Goal: Task Accomplishment & Management: Manage account settings

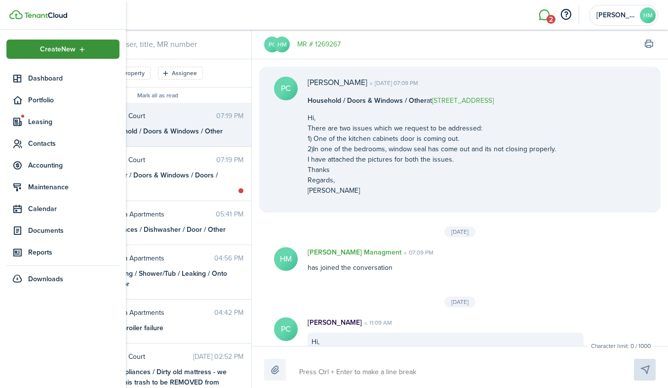
scroll to position [612, 0]
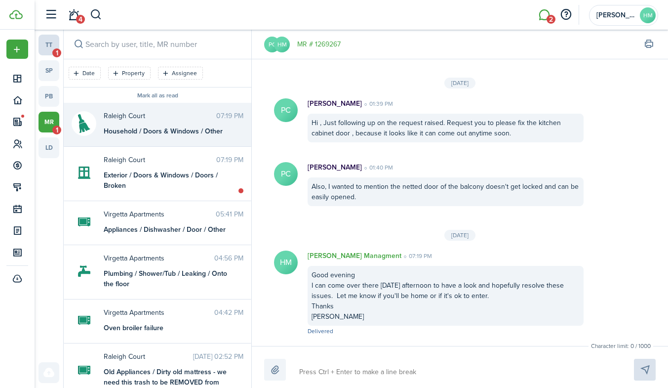
click at [48, 46] on link "tt 1" at bounding box center [49, 45] width 21 height 21
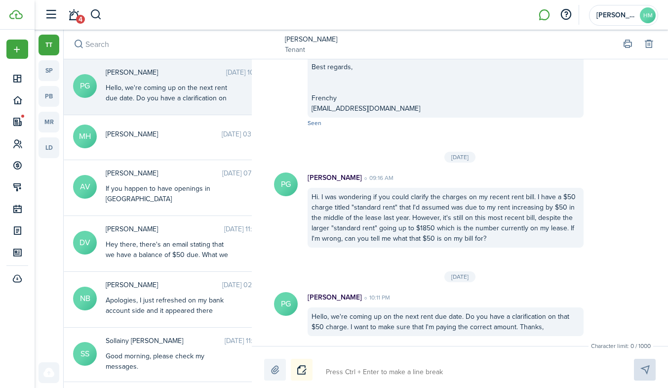
scroll to position [1025, 0]
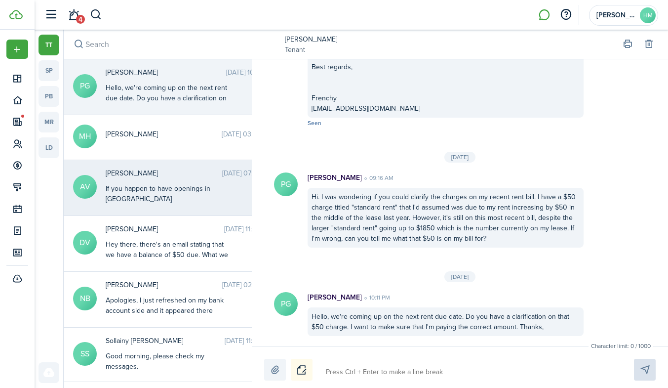
click at [142, 177] on span "[PERSON_NAME]" at bounding box center [164, 173] width 117 height 10
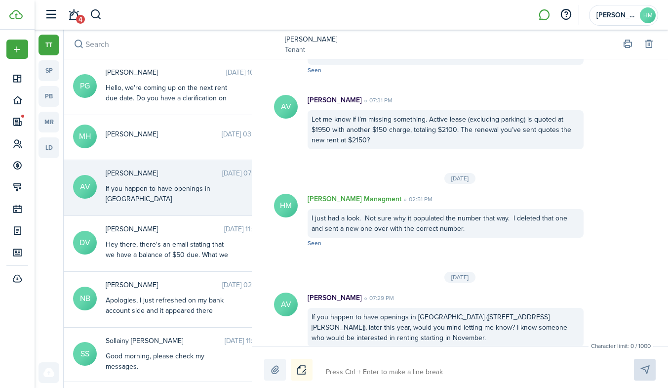
scroll to position [10, 0]
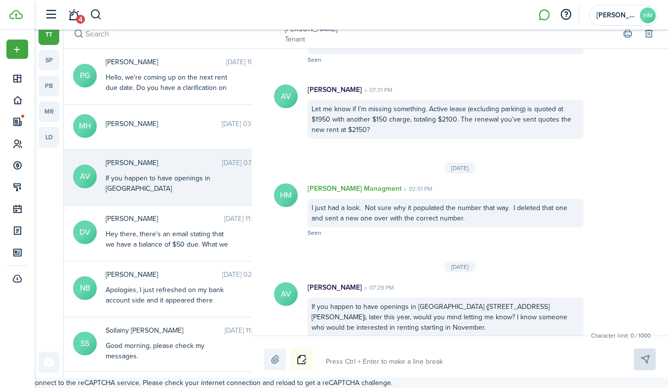
click at [367, 368] on textarea at bounding box center [469, 361] width 292 height 17
type textarea "G"
type textarea "Goo"
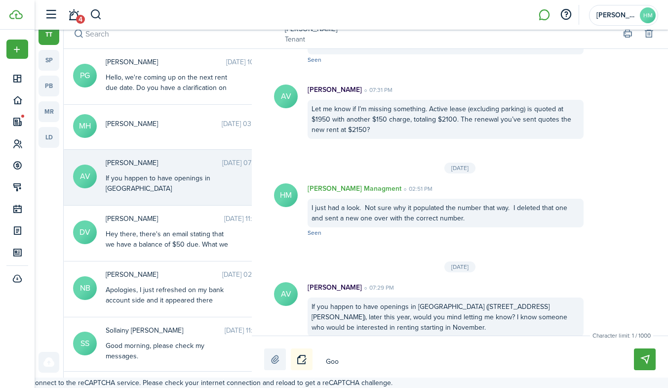
type textarea "Good"
type textarea "Good e"
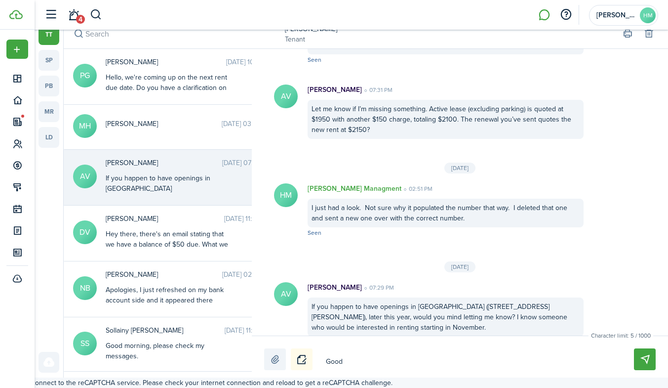
type textarea "Good e"
type textarea "Good ev"
type textarea "Good eve"
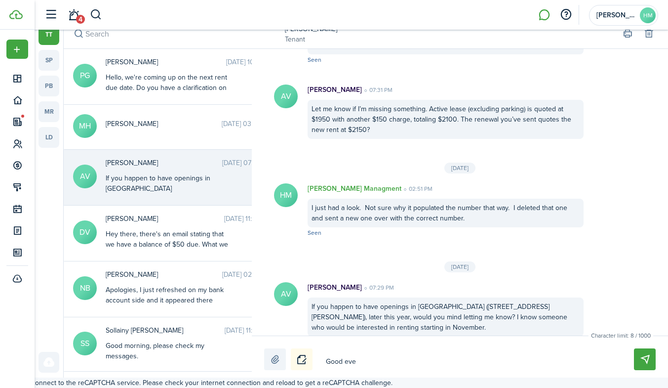
type textarea "Good even"
type textarea "Good eveni"
type textarea "Good evenin"
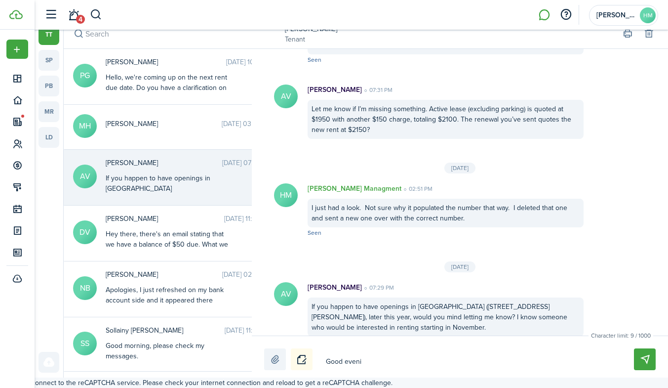
type textarea "Good evenin"
type textarea "Good evening"
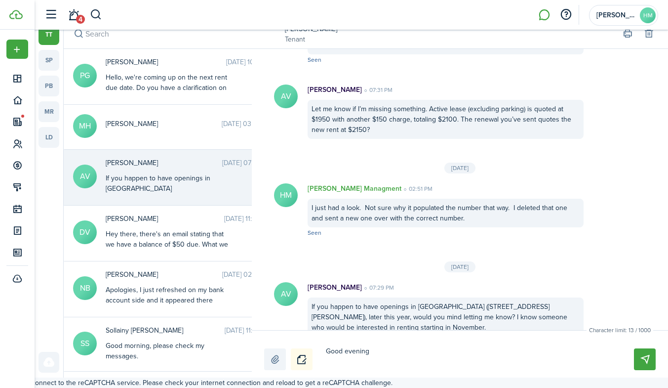
type textarea "Good evening I"
type textarea "Good evening I w"
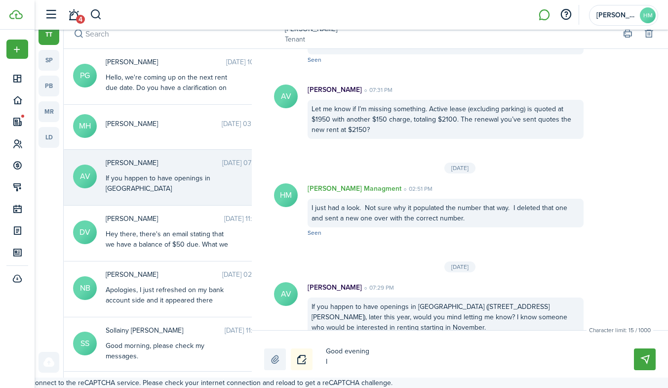
type textarea "Good evening I w"
type textarea "Good evening I wi"
type textarea "Good evening I wil"
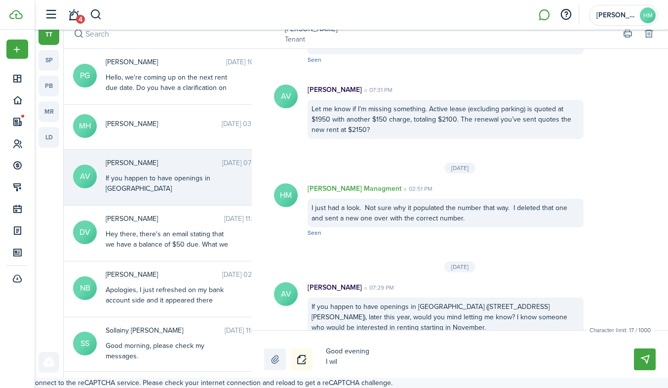
type textarea "Good evening I will"
type textarea "Good evening I will d"
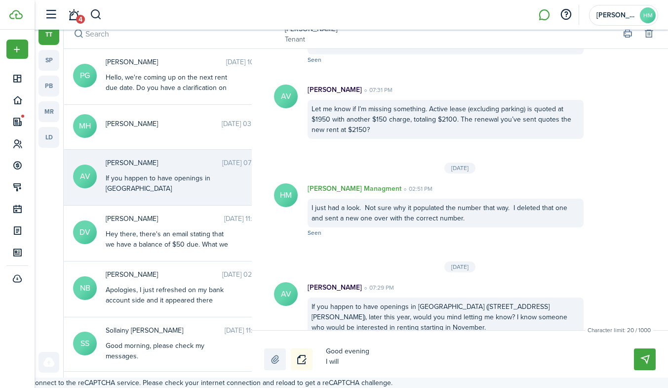
type textarea "Good evening I will d"
type textarea "Good evening I will de"
type textarea "Good evening I will def"
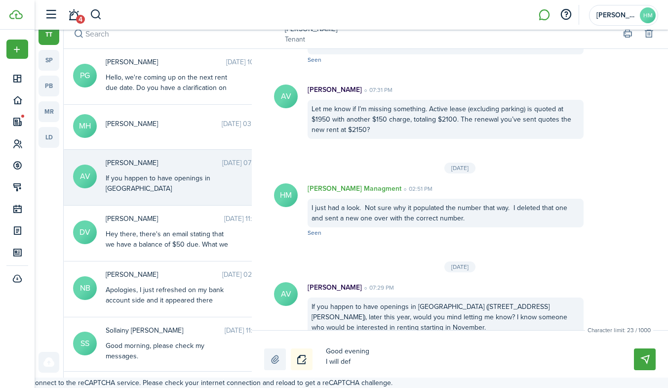
type textarea "Good evening I will defi"
type textarea "Good evening I will defin"
type textarea "Good evening I will define"
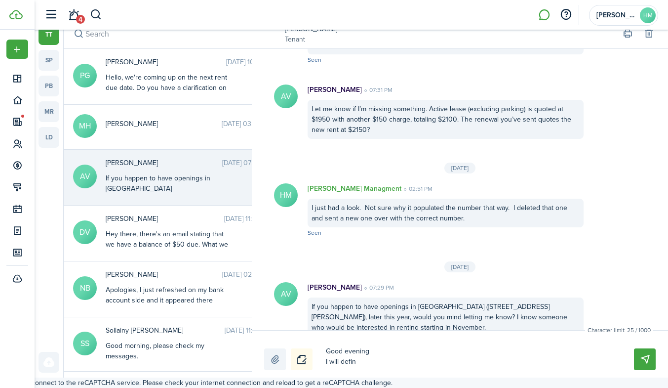
type textarea "Good evening I will define"
type textarea "Good evening I will definet"
type textarea "Good evening I will definete"
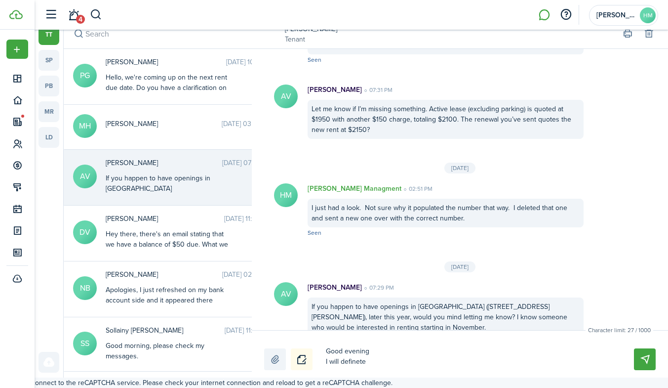
type textarea "Good evening I will definetel"
type textarea "Good evening I will definetely"
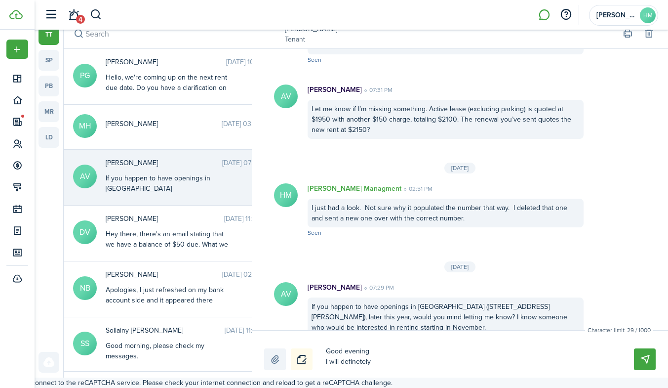
type textarea "Good evening I will definetely"
type textarea "Good evening I will definitely"
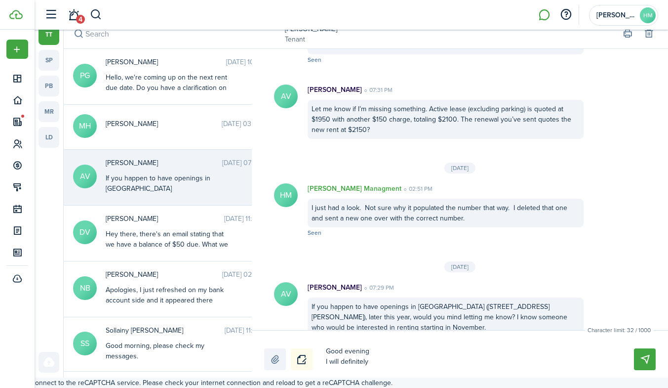
type textarea "Good evening I will definitely l"
type textarea "Good evening I will definitely le"
type textarea "Good evening I will definitely let"
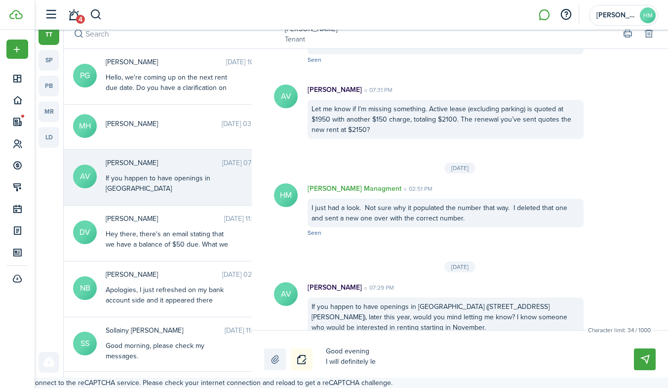
type textarea "Good evening I will definitely let"
type textarea "Good evening I will definitely let y"
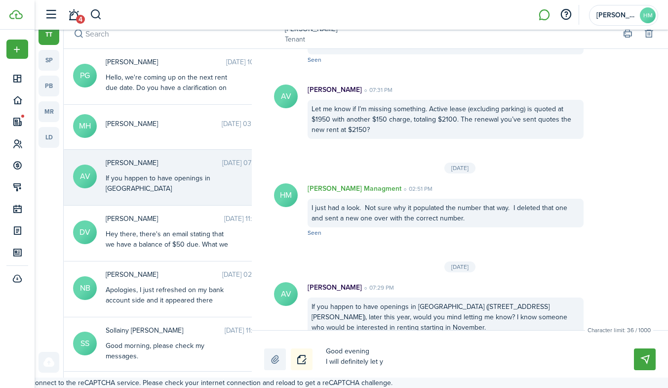
type textarea "Good evening I will definitely let yo"
type textarea "Good evening I will definitely let you"
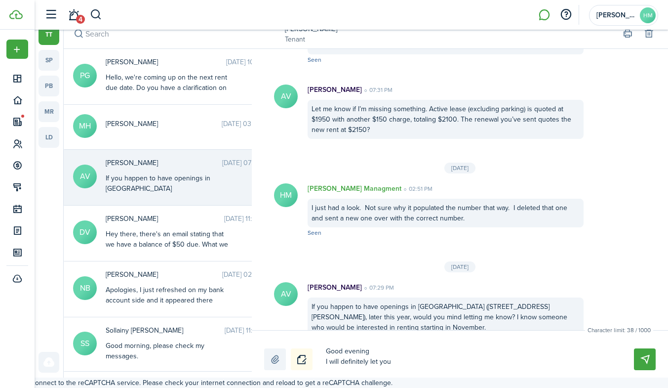
type textarea "Good evening I will definitely let you"
type textarea "Good evening I will definitely let you k"
type textarea "Good evening I will definitely let you kn"
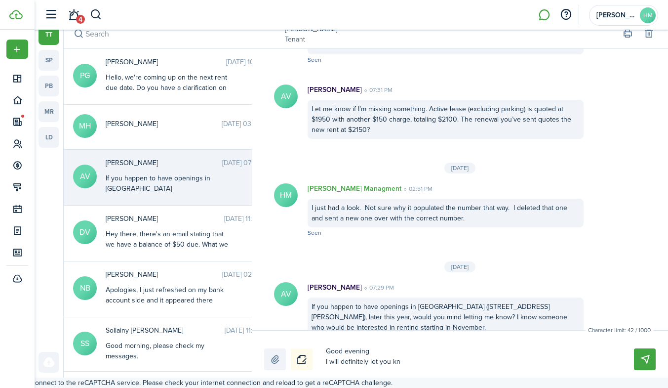
type textarea "Good evening I will definitely let you kno"
type textarea "Good evening I will definitely let you know"
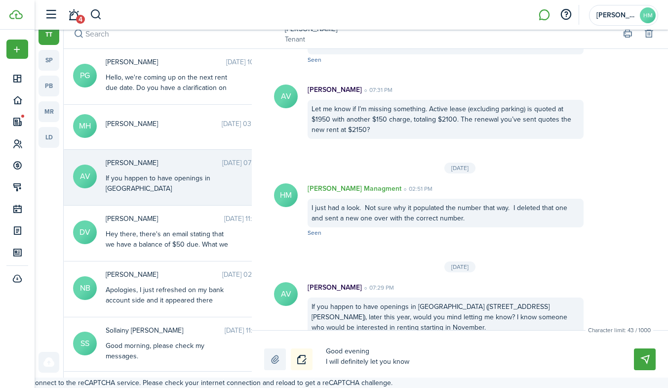
type textarea "Good evening I will definitely let you know"
type textarea "Good evening I will definitely let you know i"
type textarea "Good evening I will definitely let you know if"
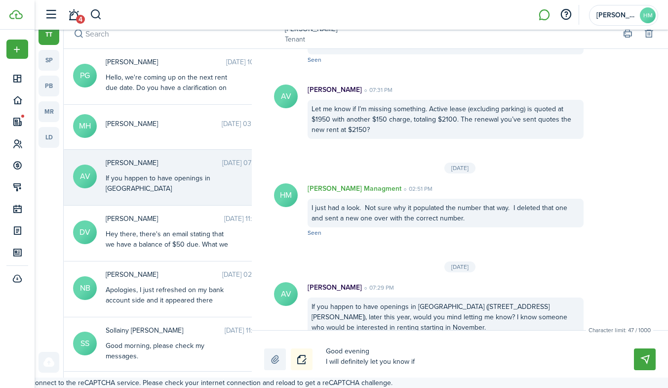
type textarea "Good evening I will definitely let you know if"
type textarea "Good evening I will definitely let you know if s"
type textarea "Good evening I will definitely let you know if so"
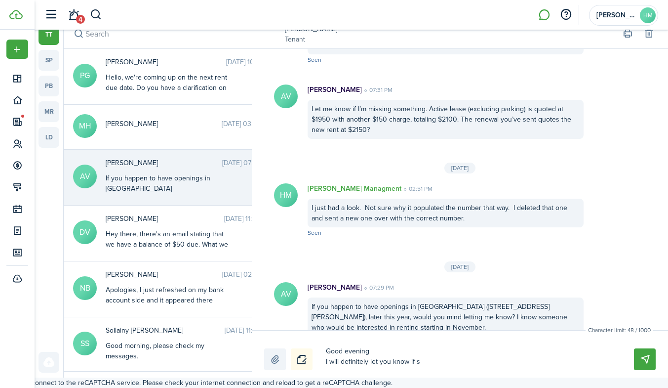
type textarea "Good evening I will definitely let you know if so"
type textarea "Good evening I will definitely let you know if som"
type textarea "Good evening I will definitely let you know if some"
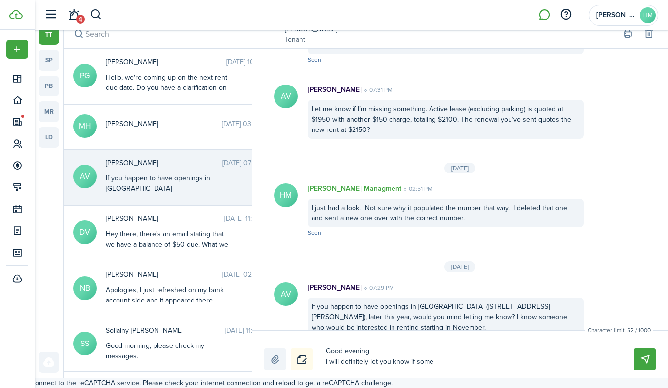
type textarea "Good evening I will definitely let you know if somet"
type textarea "Good evening I will definitely let you know if someth"
type textarea "Good evening I will definitely let you know if somethi"
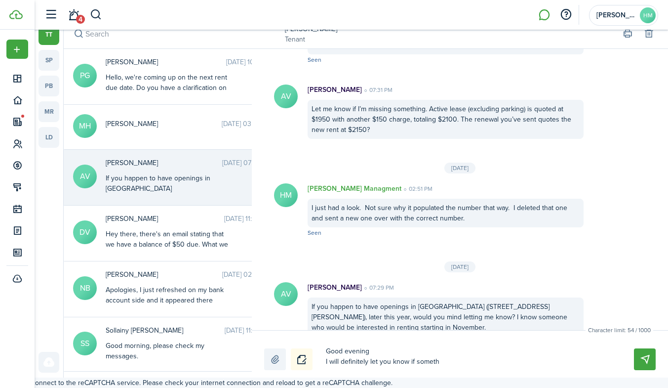
type textarea "Good evening I will definitely let you know if somethi"
type textarea "Good evening I will definitely let you know if somethin"
type textarea "Good evening I will definitely let you know if something"
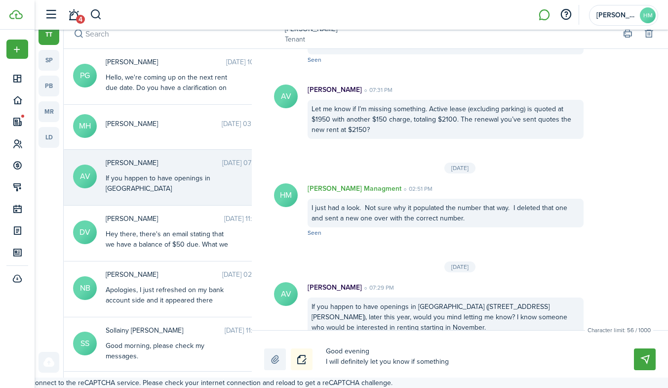
type textarea "Good evening I will definitely let you know if something"
type textarea "Good evening I will definitely let you know if something b"
type textarea "Good evening I will definitely let you know if something be"
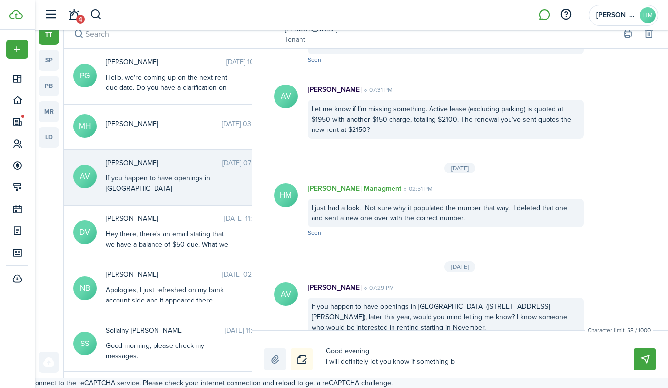
type textarea "Good evening I will definitely let you know if something be"
type textarea "Good evening I will definitely let you know if something bec"
type textarea "Good evening I will definitely let you know if something beco"
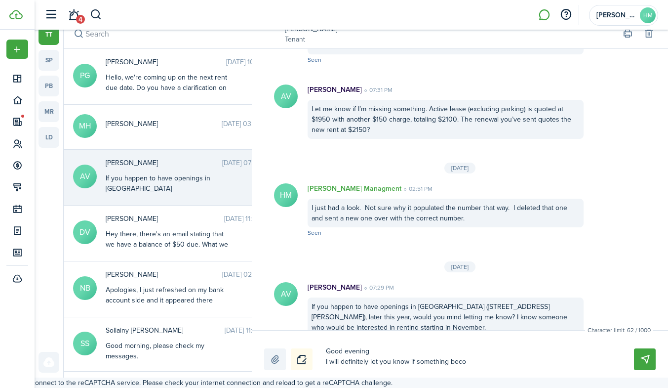
type textarea "Good evening I will definitely let you know if something becom"
type textarea "Good evening I will definitely let you know if something become"
type textarea "Good evening I will definitely let you know if something becomes"
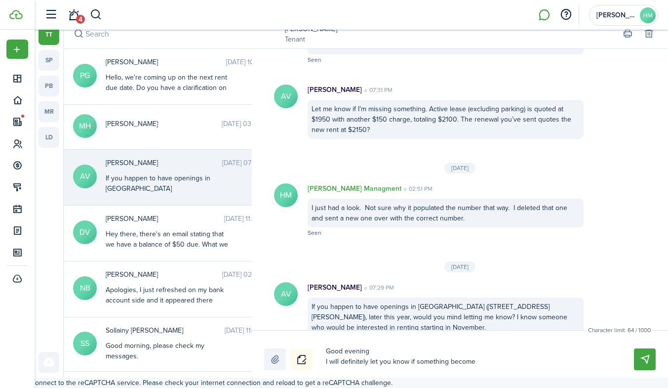
type textarea "Good evening I will definitely let you know if something becomes"
type textarea "Good evening I will definitely let you know if something becomes a"
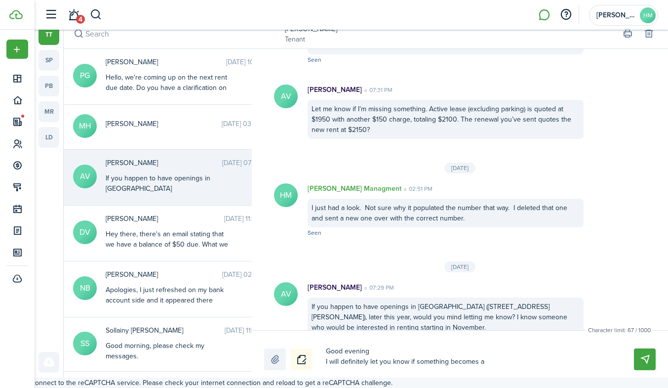
type textarea "Good evening I will definitely let you know if something becomes av"
type textarea "Good evening I will definitely let you know if something becomes ava"
type textarea "Good evening I will definitely let you know if something becomes avai"
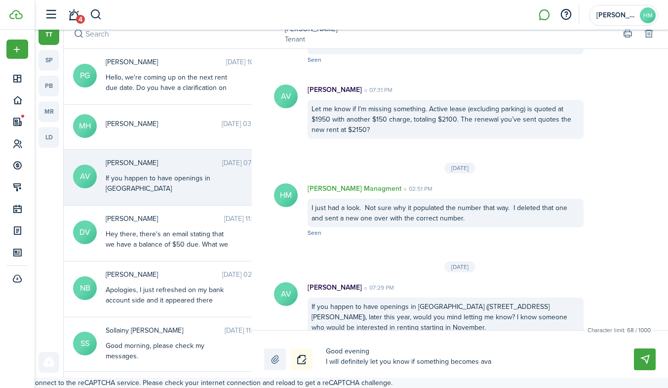
type textarea "Good evening I will definitely let you know if something becomes avai"
type textarea "Good evening I will definitely let you know if something becomes avail"
type textarea "Good evening I will definitely let you know if something becomes availa"
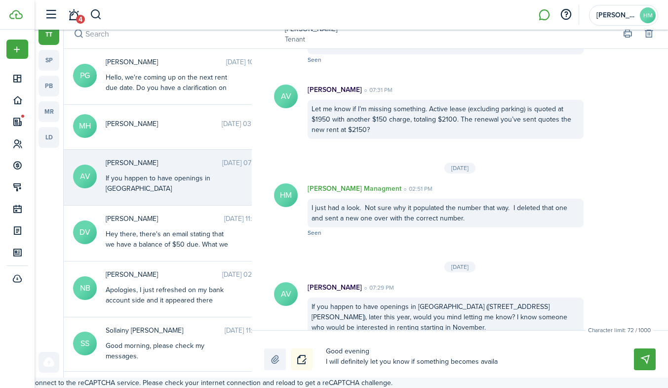
type textarea "Good evening I will definitely let you know if something becomes availab"
type textarea "Good evening I will definitely let you know if something becomes availabl"
type textarea "Good evening I will definitely let you know if something becomes available"
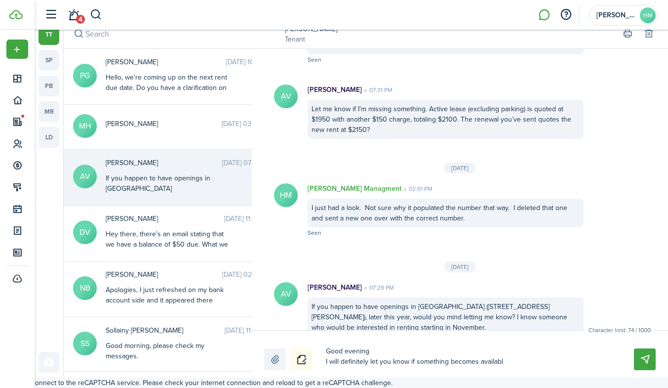
type textarea "Good evening I will definitely let you know if something becomes available"
type textarea "Good evening I will definitely let you know if something becomes available."
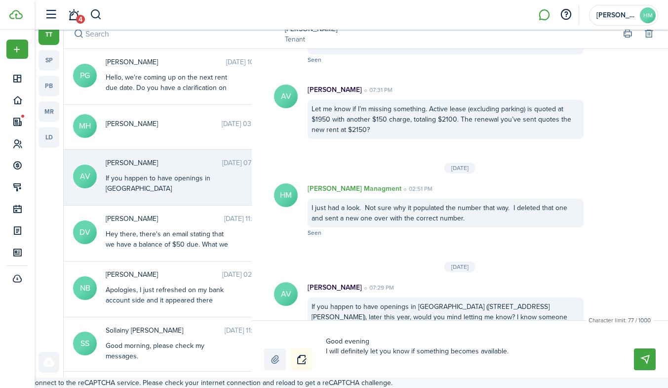
type textarea "Good evening I will definitely let you know if something becomes available. I"
type textarea "Good evening I will definitely let you know if something becomes available. I d"
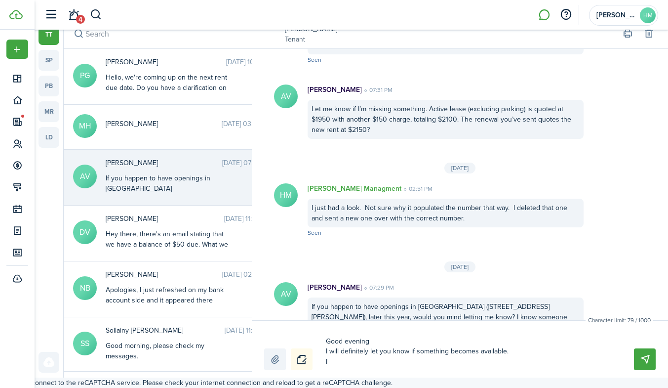
type textarea "Good evening I will definitely let you know if something becomes available. I d"
type textarea "Good evening I will definitely let you know if something becomes available. I do"
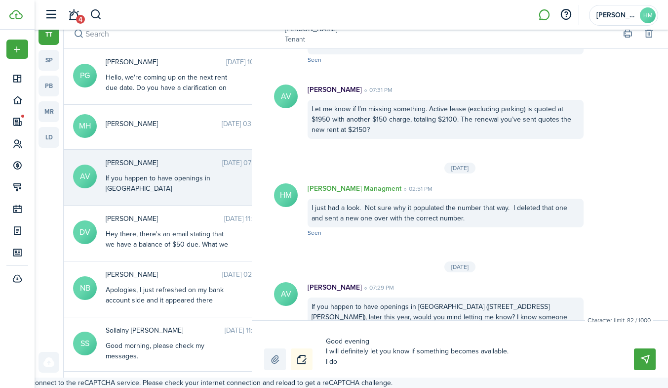
type textarea "Good evening I will definitely let you know if something becomes available. I d…"
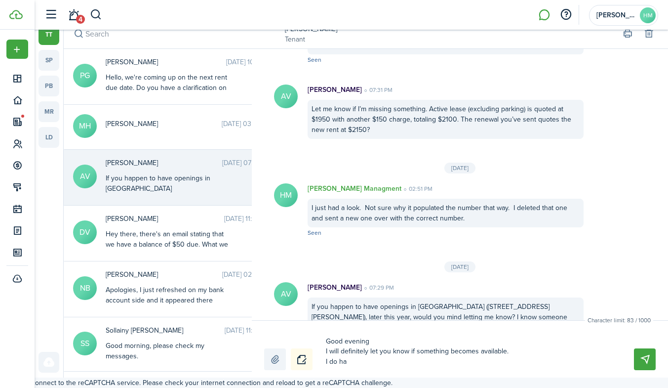
type textarea "Good evening I will definitely let you know if something becomes available. I d…"
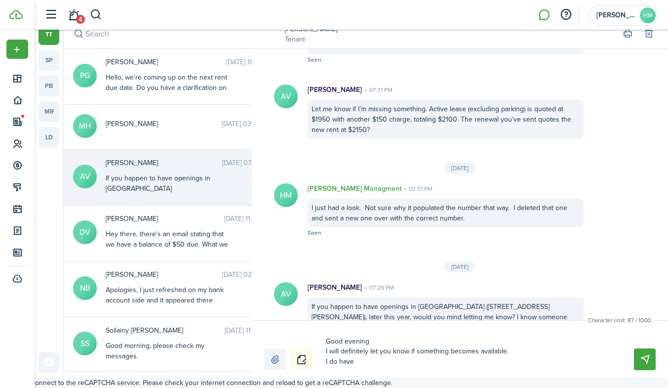
type textarea "Good evening I will definitely let you know if something becomes available. I d…"
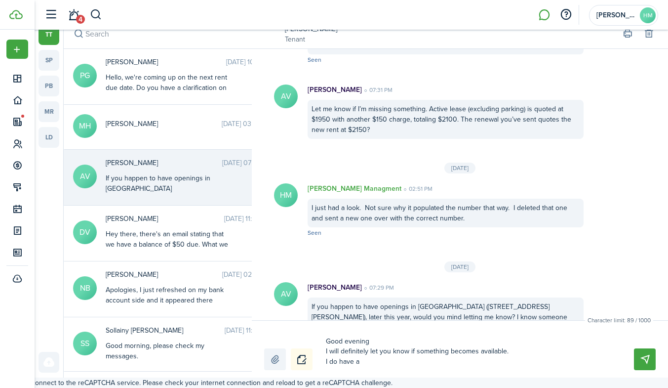
type textarea "Good evening I will definitely let you know if something becomes available. I d…"
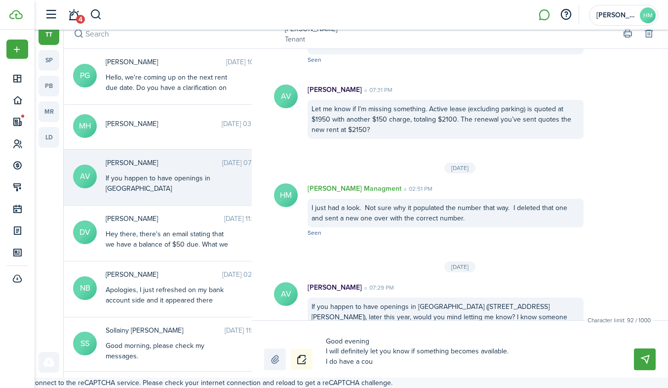
type textarea "Good evening I will definitely let you know if something becomes available. I d…"
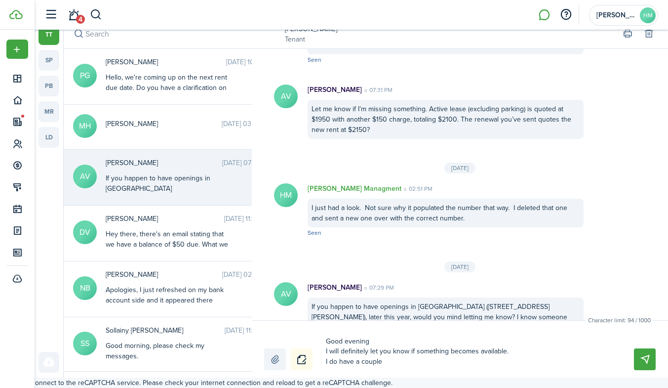
type textarea "Good evening I will definitely let you know if something becomes available. I d…"
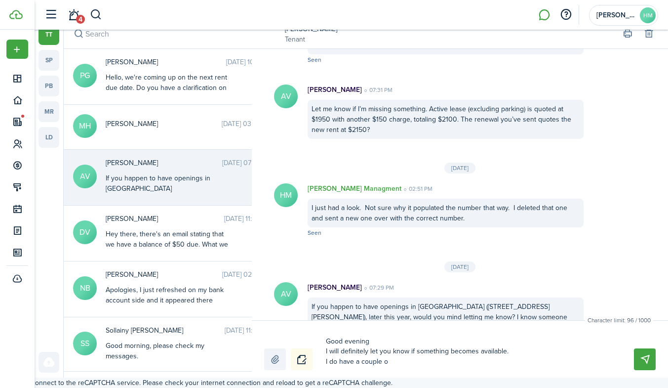
type textarea "Good evening I will definitely let you know if something becomes available. I d…"
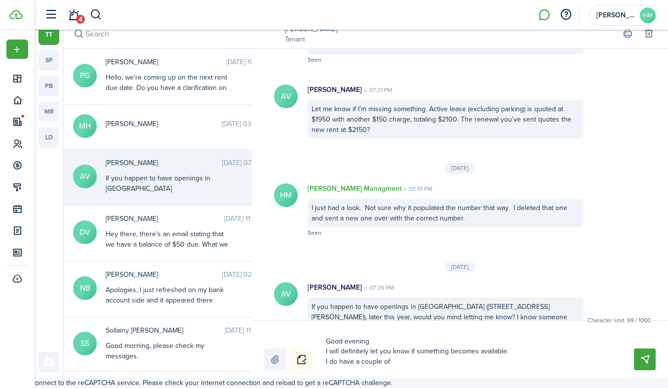
type textarea "Good evening I will definitely let you know if something becomes available. I d…"
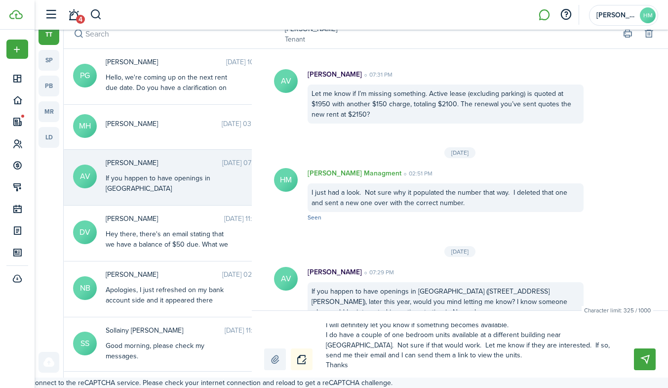
scroll to position [27, 0]
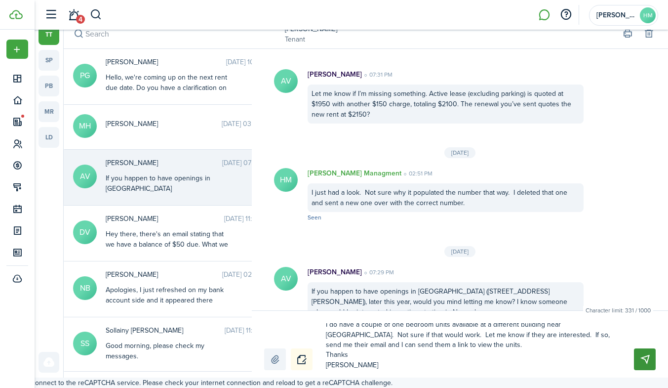
click at [642, 361] on button "Send" at bounding box center [645, 359] width 22 height 22
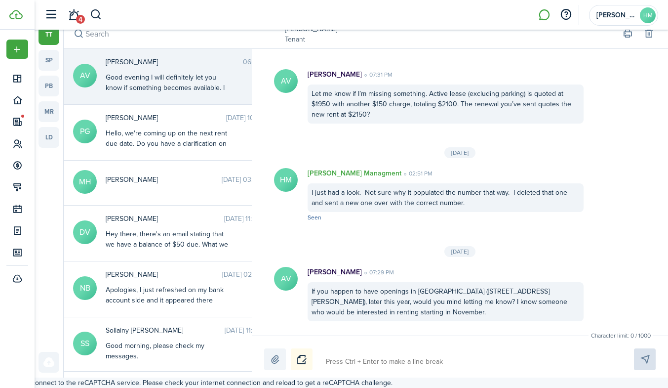
scroll to position [1049, 0]
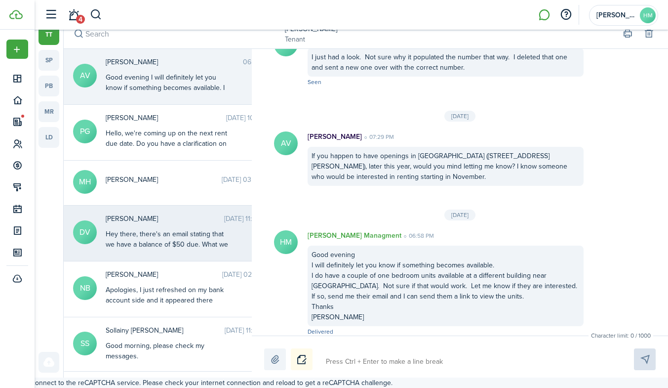
click at [152, 224] on div "[PERSON_NAME] [DATE] 11:06 AM Hey there, there's an email stating that we have …" at bounding box center [188, 232] width 181 height 38
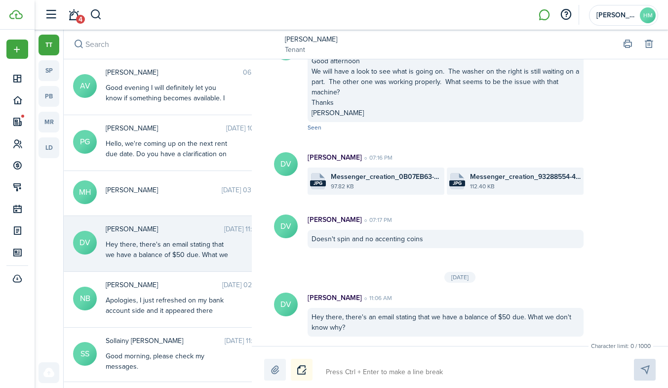
scroll to position [10, 0]
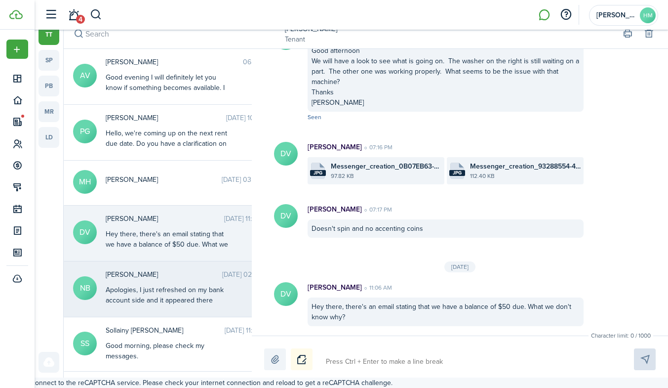
click at [222, 278] on time "[DATE] 02:57 PM" at bounding box center [247, 274] width 50 height 10
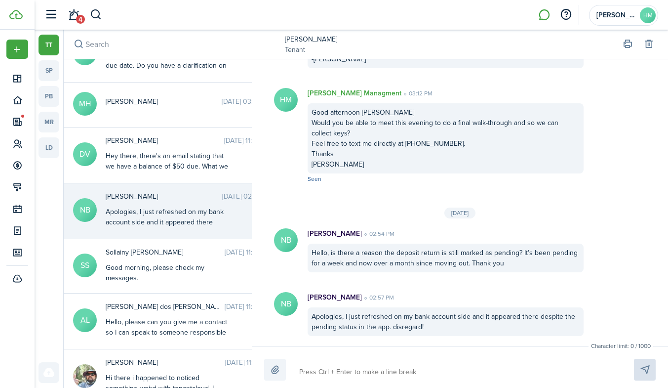
scroll to position [10, 0]
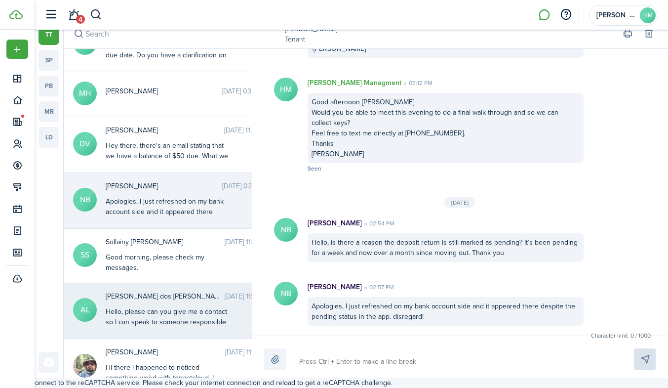
click at [158, 300] on span "[PERSON_NAME] dos [PERSON_NAME]" at bounding box center [165, 296] width 119 height 10
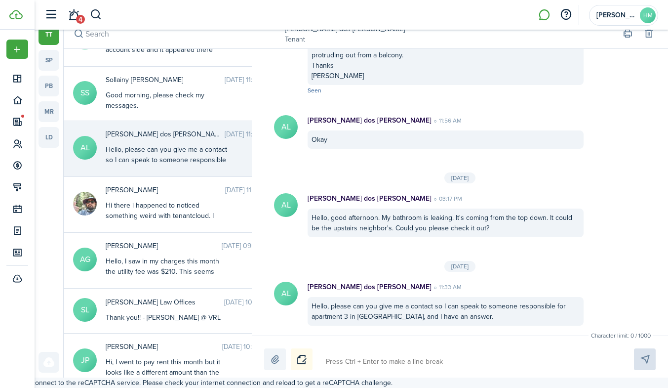
scroll to position [251, 0]
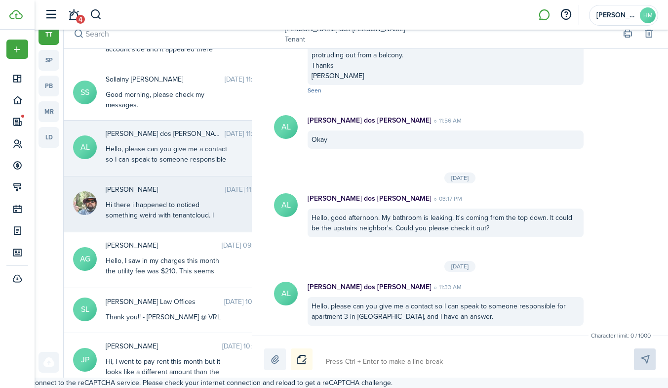
click at [159, 204] on div "Hi there i happened to noticed something weird with tenantcloud. I definitely p…" at bounding box center [167, 241] width 123 height 83
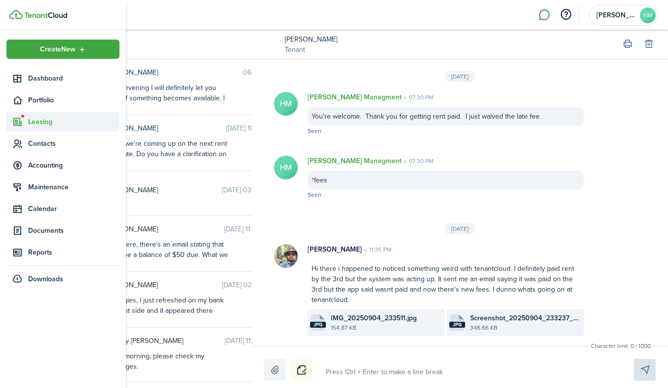
click at [44, 120] on span "Leasing" at bounding box center [73, 122] width 91 height 10
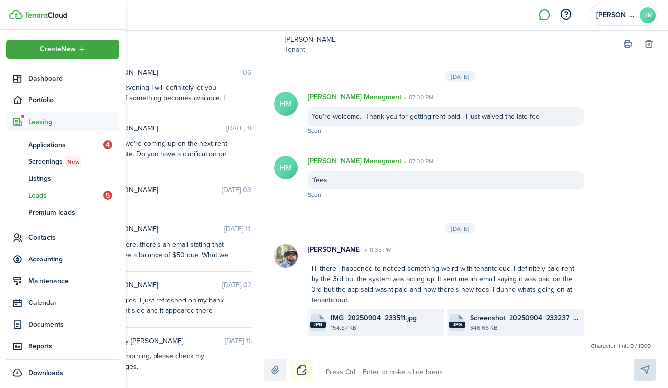
click at [38, 198] on span "Leads" at bounding box center [65, 195] width 75 height 10
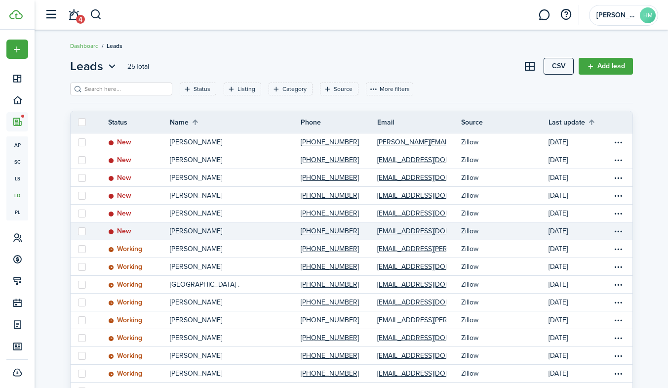
click at [195, 232] on p "[PERSON_NAME]" at bounding box center [196, 231] width 52 height 10
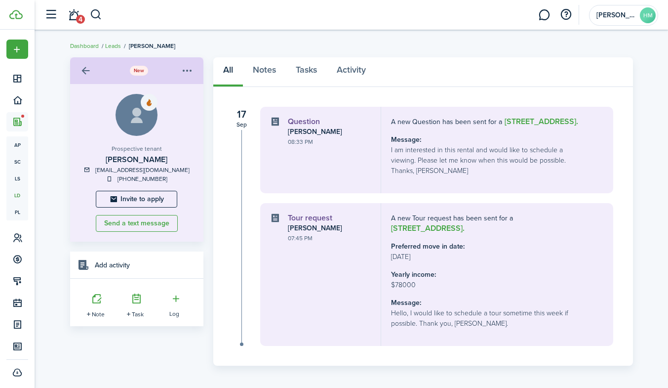
scroll to position [15, 0]
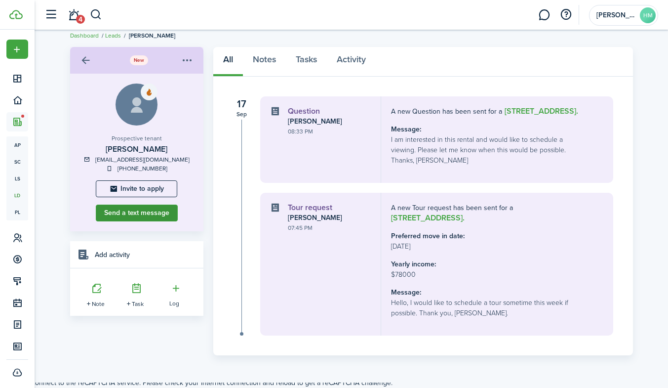
click at [139, 204] on button "Send a text message" at bounding box center [137, 212] width 82 height 17
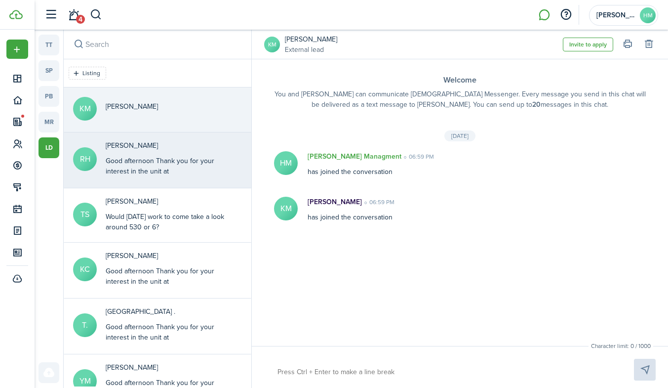
click at [158, 175] on div "Good afternoon Thank you for your interest in the unit at [GEOGRAPHIC_DATA]. I …" at bounding box center [167, 202] width 123 height 93
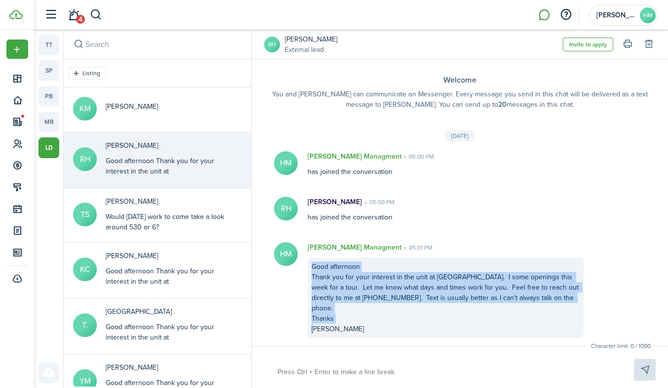
drag, startPoint x: 312, startPoint y: 266, endPoint x: 493, endPoint y: 339, distance: 195.7
click at [493, 339] on div "Welcome You and [PERSON_NAME] can communicate on Messenger. Every message you s…" at bounding box center [460, 202] width 416 height 286
click at [432, 305] on button "Copy" at bounding box center [466, 306] width 86 height 17
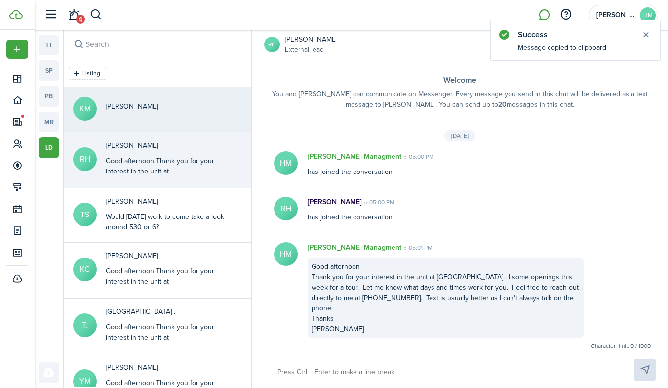
click at [143, 114] on div "[PERSON_NAME]" at bounding box center [132, 108] width 52 height 15
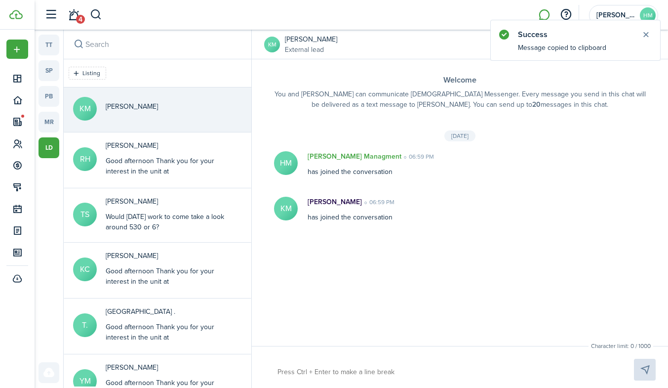
paste textarea "Good afternoon Thank you for your interest in the unit at [GEOGRAPHIC_DATA]. I …"
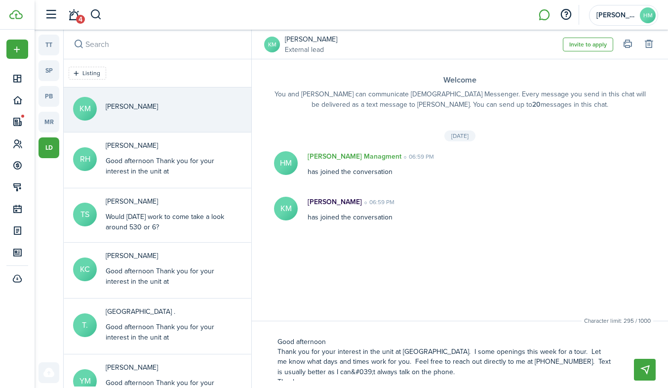
drag, startPoint x: 326, startPoint y: 339, endPoint x: 295, endPoint y: 341, distance: 30.2
click at [295, 341] on textarea "Good afternoon Thank you for your interest in the unit at [GEOGRAPHIC_DATA]. I …" at bounding box center [444, 356] width 340 height 47
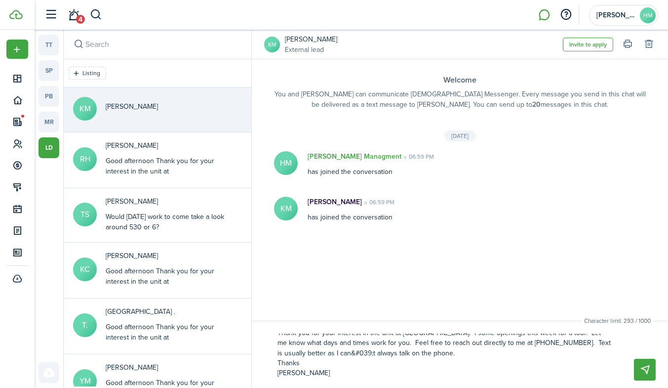
scroll to position [20, 0]
drag, startPoint x: 320, startPoint y: 349, endPoint x: 342, endPoint y: 351, distance: 22.8
click at [342, 351] on textarea "Good evening Thank you for your interest in the unit at [GEOGRAPHIC_DATA]. I so…" at bounding box center [444, 356] width 340 height 47
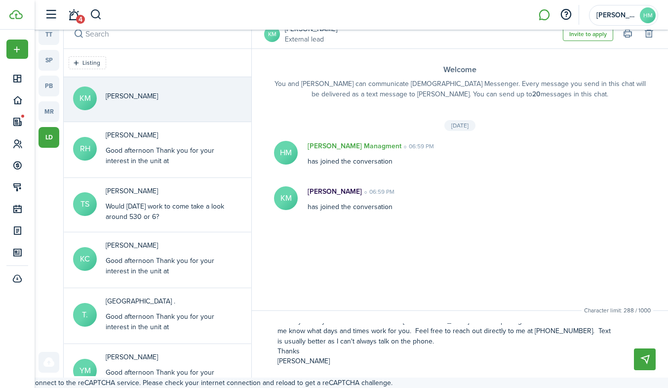
drag, startPoint x: 295, startPoint y: 346, endPoint x: 387, endPoint y: 407, distance: 110.8
click at [387, 377] on html "Create New Dashboard Portfolio Leasing Contacts Accounting Maintenance Calendar…" at bounding box center [334, 184] width 668 height 388
click at [648, 362] on button "Send" at bounding box center [645, 359] width 22 height 22
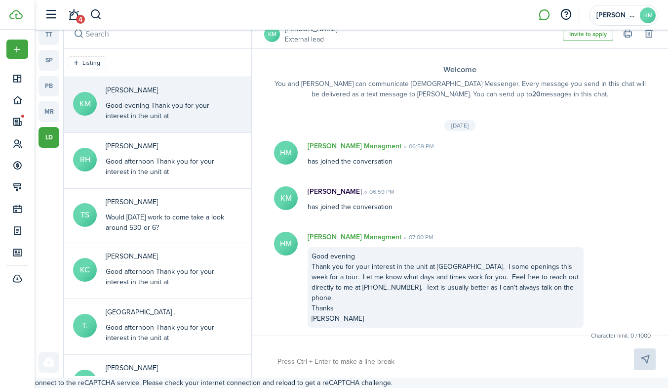
scroll to position [0, 0]
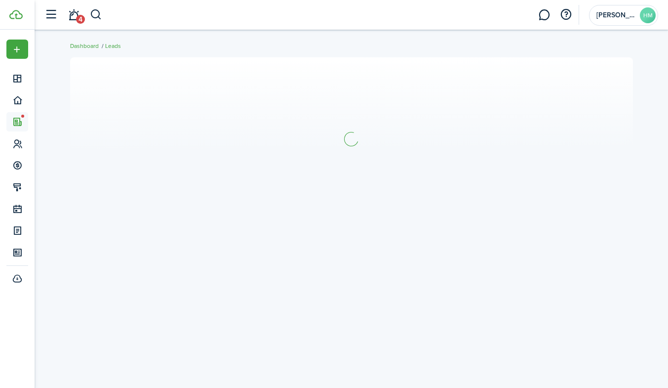
scroll to position [10, 0]
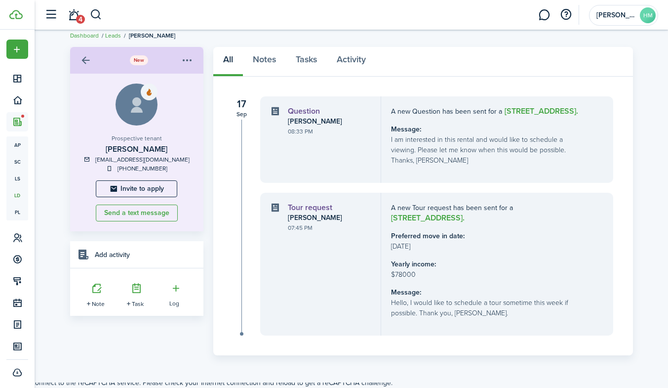
click at [192, 56] on menu-btn-icon "Open menu" at bounding box center [187, 60] width 17 height 17
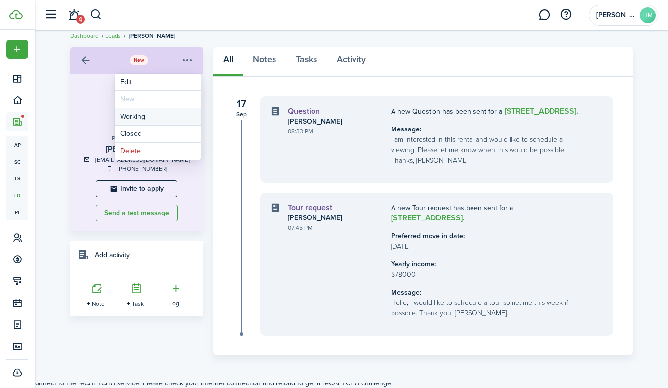
click at [142, 113] on button "Working" at bounding box center [158, 116] width 86 height 17
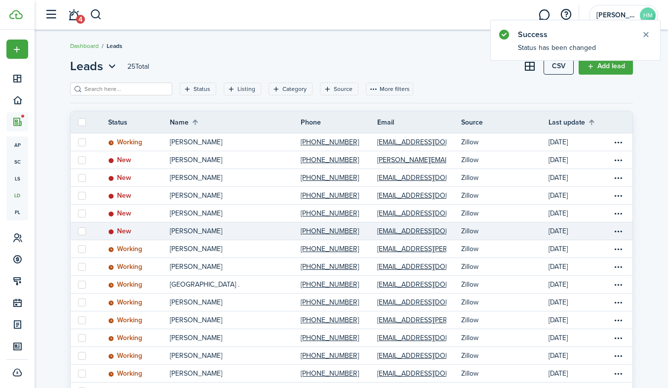
click at [175, 232] on p "[PERSON_NAME]" at bounding box center [196, 231] width 52 height 10
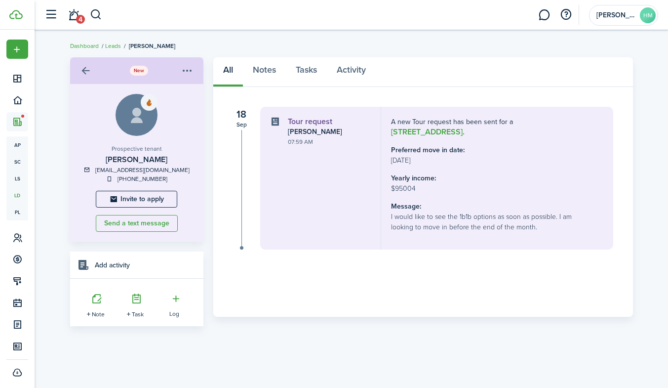
click at [193, 72] on menu-btn-icon "Open menu" at bounding box center [187, 70] width 17 height 17
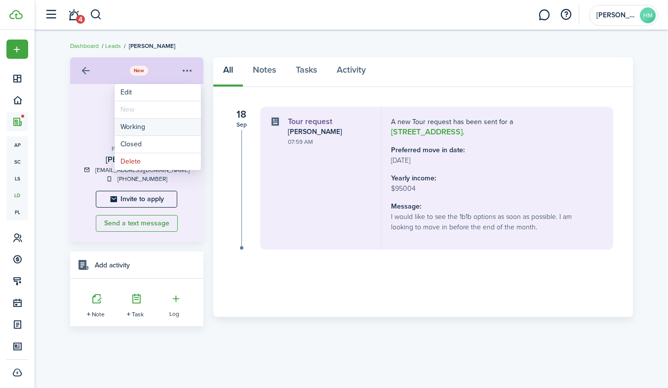
click at [143, 126] on button "Working" at bounding box center [158, 127] width 86 height 17
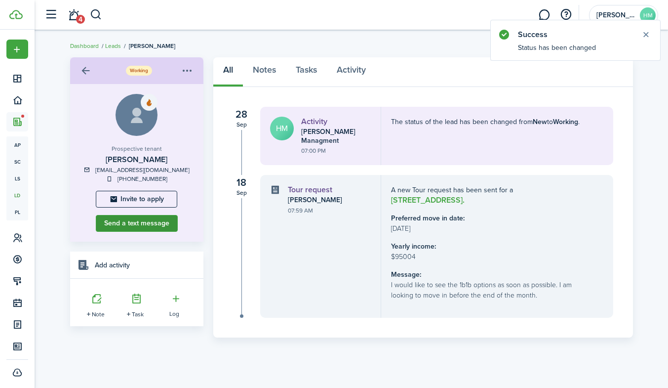
click at [125, 222] on button "Send a text message" at bounding box center [137, 223] width 82 height 17
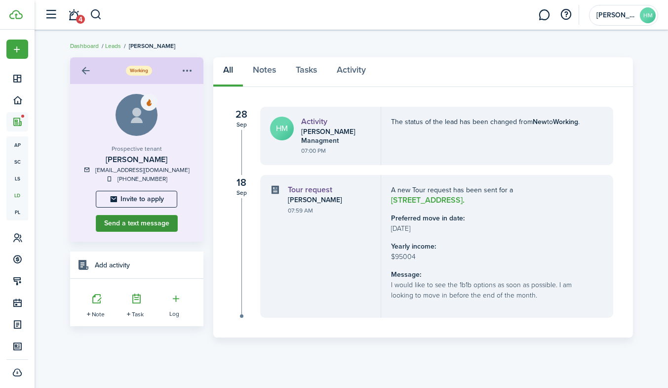
click at [135, 226] on button "Send a text message" at bounding box center [137, 223] width 82 height 17
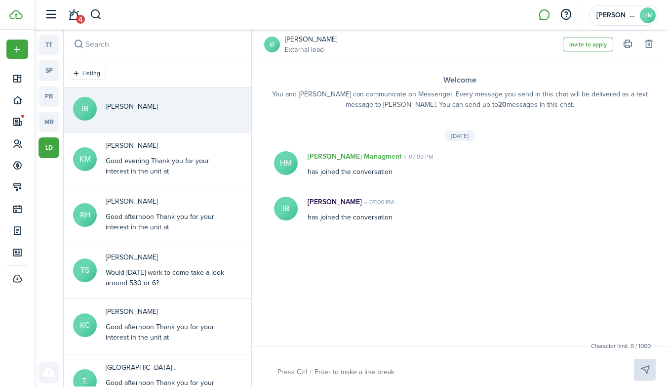
paste textarea "Good evening Thank you for your interest in the unit at [GEOGRAPHIC_DATA]. I so…"
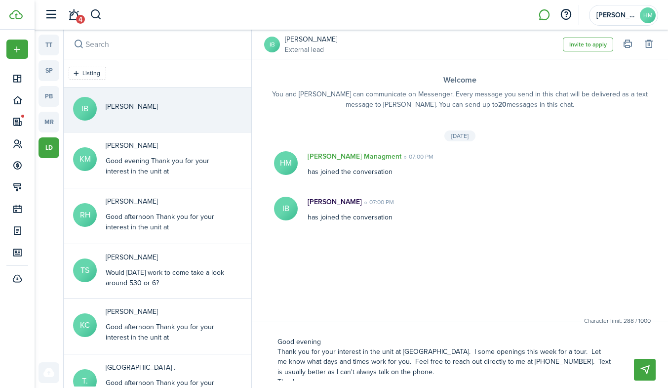
scroll to position [20, 0]
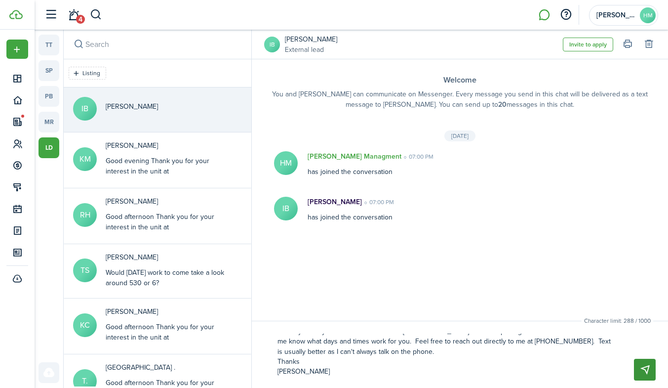
click at [642, 368] on button "Send" at bounding box center [645, 370] width 22 height 22
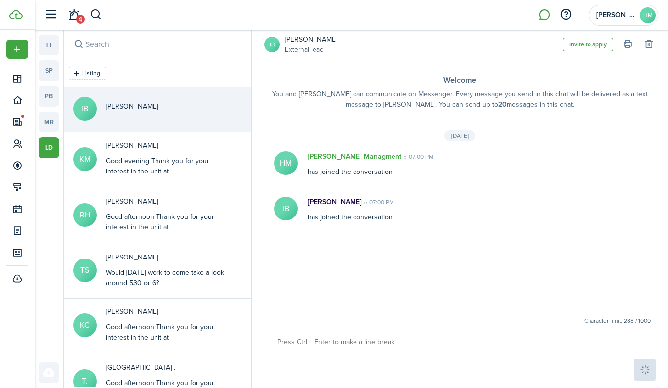
scroll to position [0, 0]
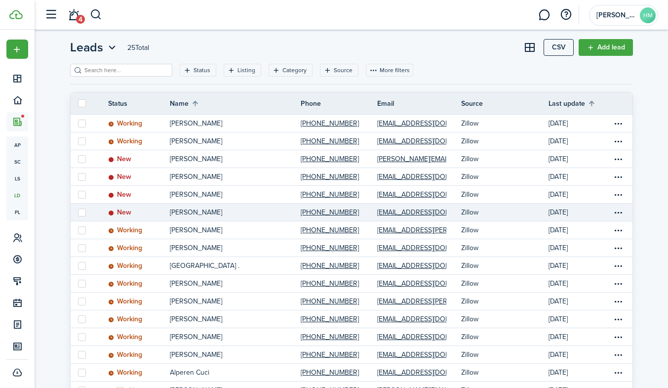
scroll to position [13, 0]
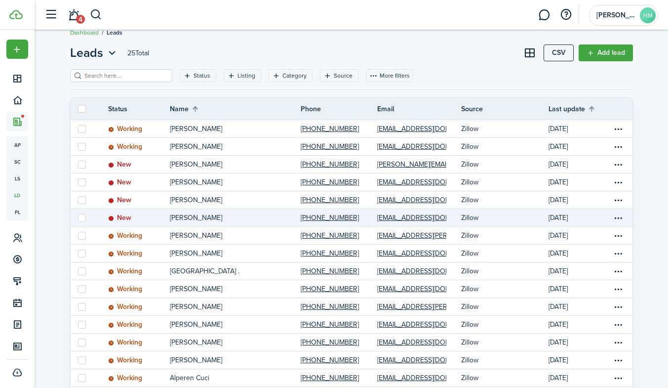
click at [186, 216] on p "[PERSON_NAME]" at bounding box center [196, 217] width 52 height 10
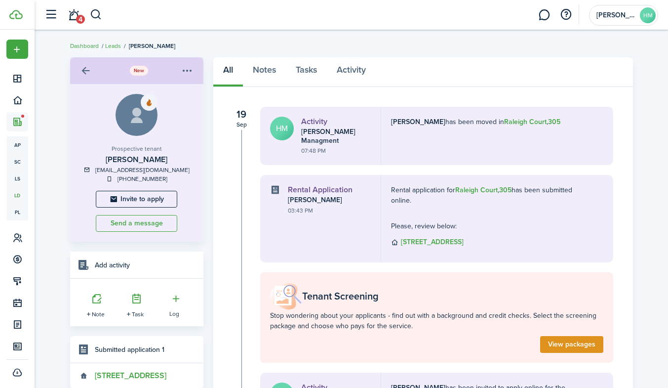
click at [192, 69] on menu-btn-icon "Open menu" at bounding box center [187, 70] width 17 height 17
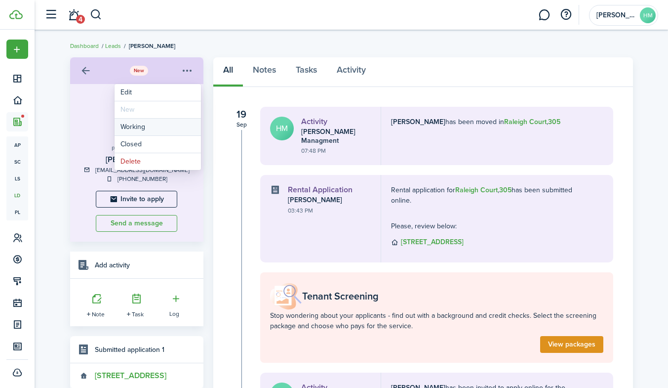
click at [138, 131] on button "Working" at bounding box center [158, 127] width 86 height 17
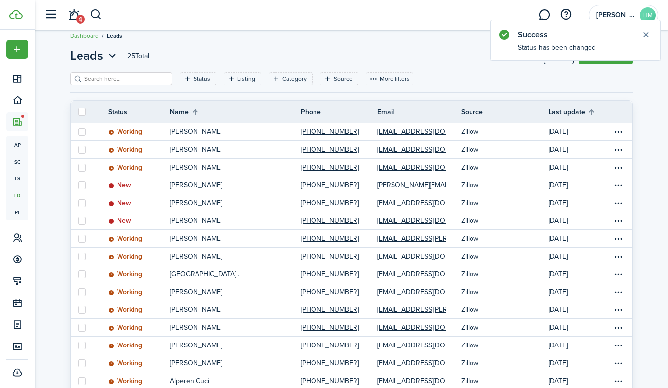
scroll to position [13, 0]
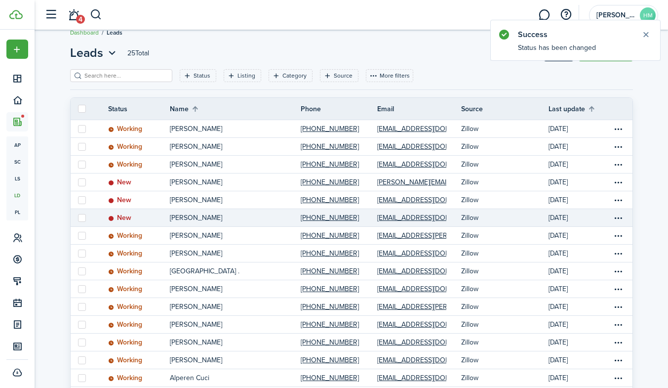
click at [181, 217] on p "[PERSON_NAME]" at bounding box center [196, 217] width 52 height 10
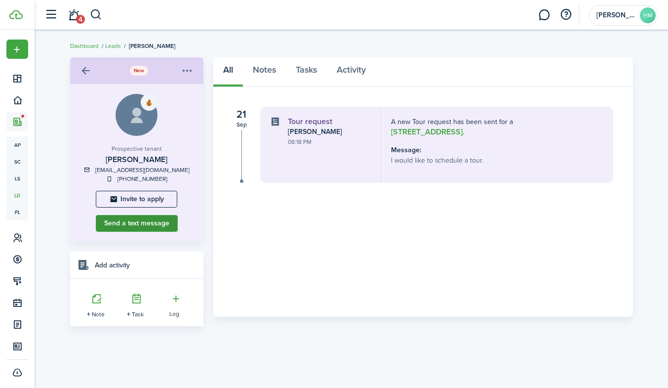
click at [151, 227] on button "Send a text message" at bounding box center [137, 223] width 82 height 17
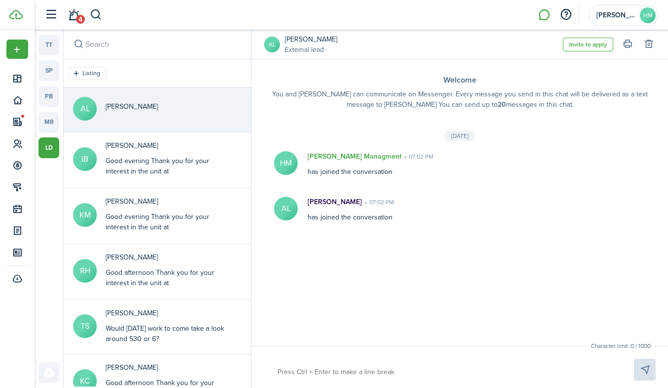
paste textarea "Good evening Thank you for your interest in the unit at [GEOGRAPHIC_DATA]. I so…"
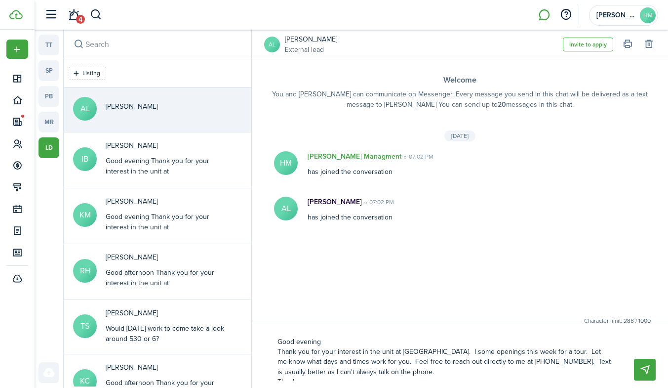
scroll to position [20, 0]
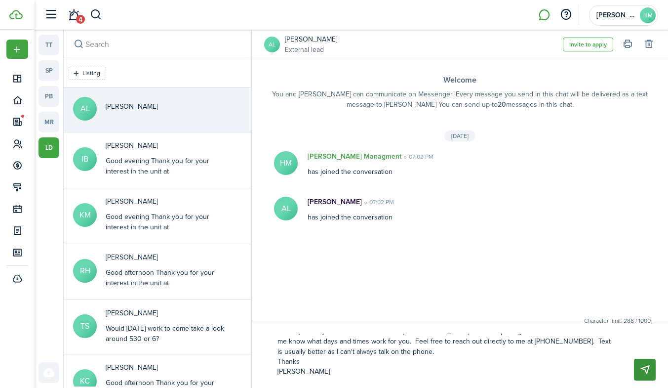
click at [643, 372] on button "Send" at bounding box center [645, 370] width 22 height 22
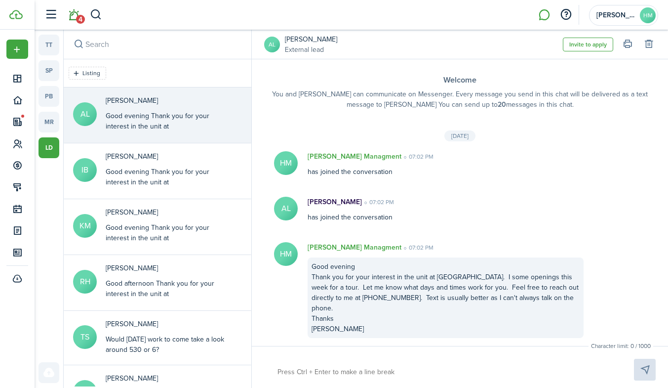
scroll to position [0, 0]
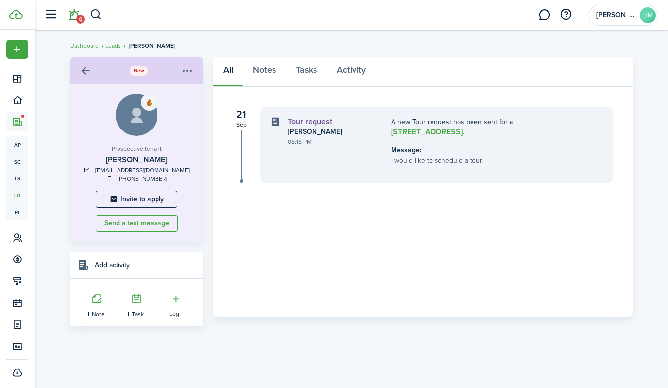
scroll to position [10, 0]
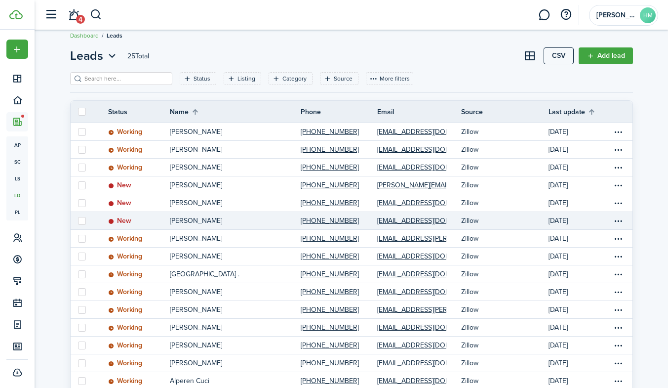
click at [185, 219] on p "[PERSON_NAME]" at bounding box center [196, 220] width 52 height 10
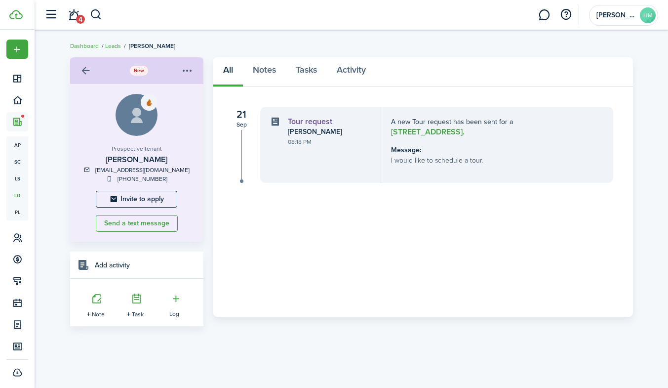
click at [191, 69] on menu-btn-icon "Open menu" at bounding box center [187, 70] width 17 height 17
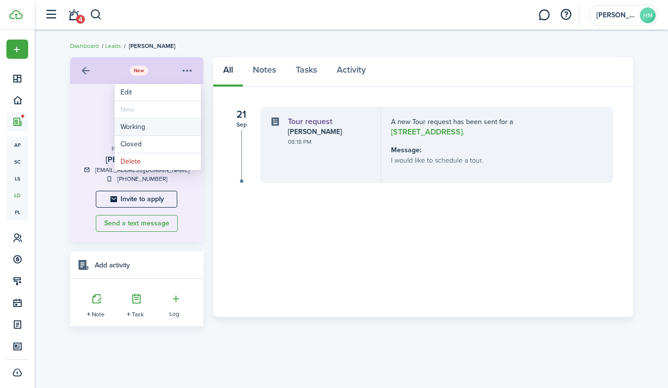
click at [137, 131] on button "Working" at bounding box center [158, 127] width 86 height 17
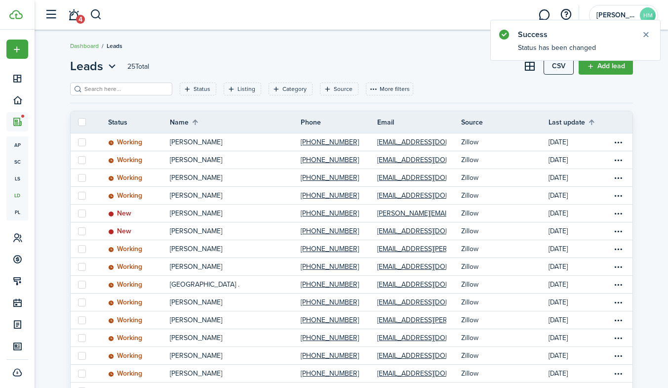
scroll to position [10, 0]
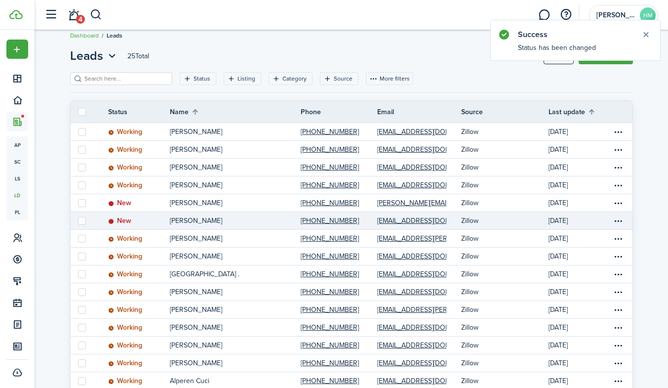
click at [195, 222] on p "[PERSON_NAME]" at bounding box center [196, 220] width 52 height 10
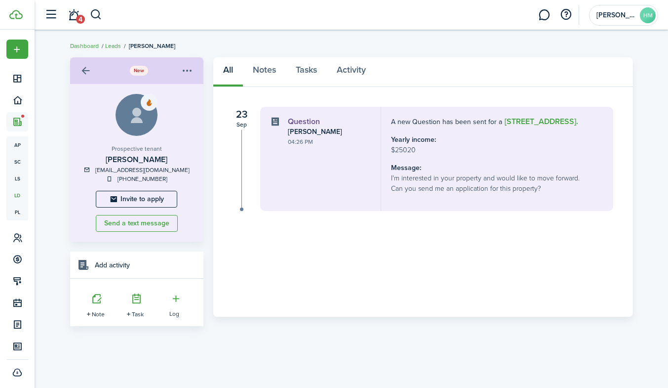
click at [188, 74] on menu-btn-icon "Open menu" at bounding box center [187, 70] width 17 height 17
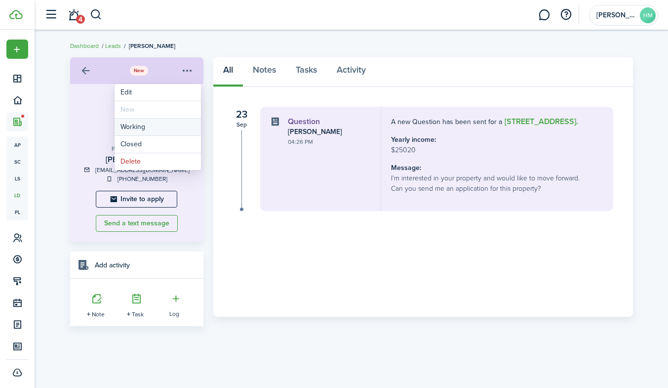
click at [151, 126] on button "Working" at bounding box center [158, 127] width 86 height 17
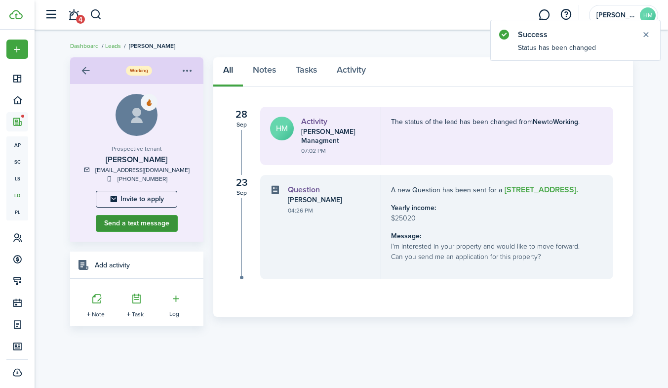
click at [126, 229] on button "Send a text message" at bounding box center [137, 223] width 82 height 17
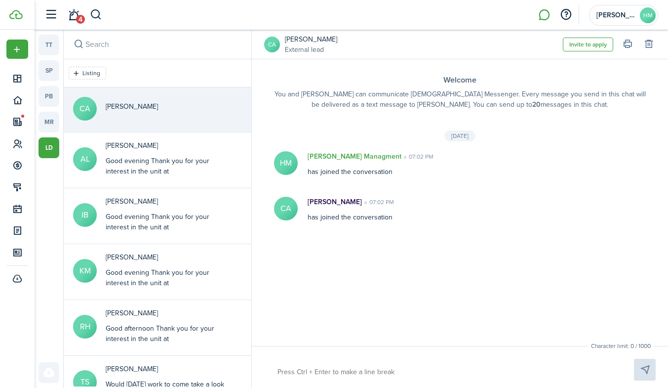
paste textarea "Good evening Thank you for your interest in the unit at [GEOGRAPHIC_DATA]. I so…"
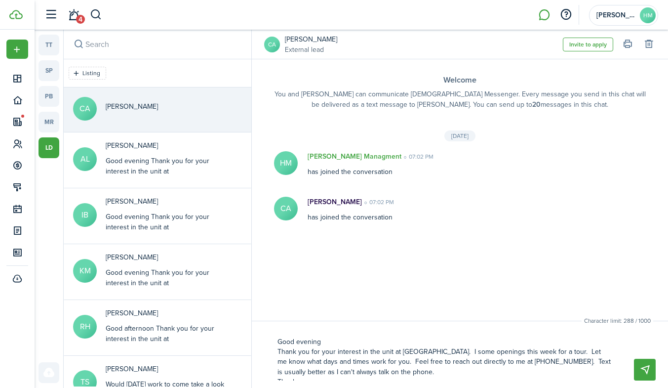
click at [446, 351] on textarea "Good evening Thank you for your interest in the unit at [GEOGRAPHIC_DATA]. I so…" at bounding box center [444, 356] width 340 height 47
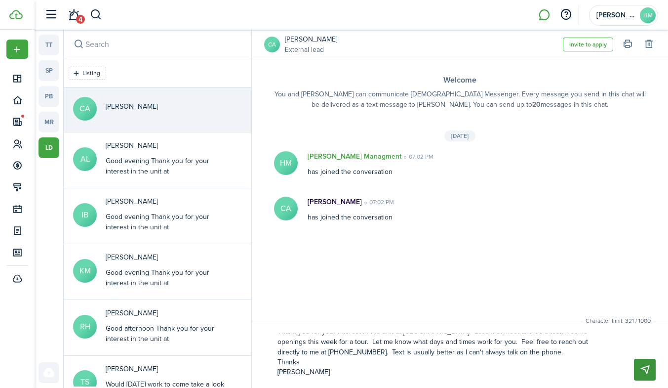
click at [649, 368] on button "Send" at bounding box center [645, 370] width 22 height 22
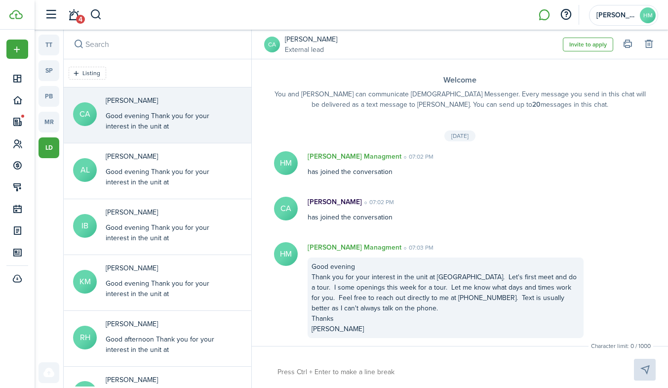
scroll to position [1, 0]
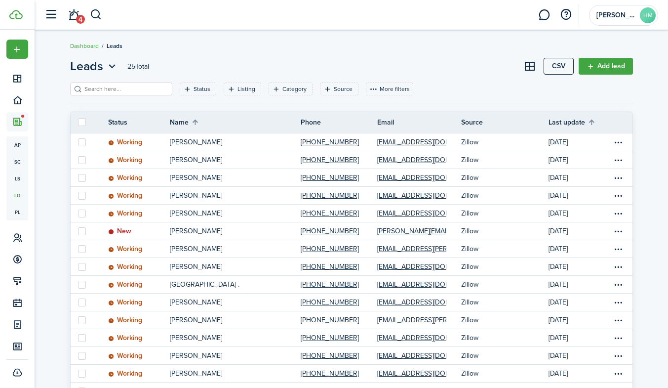
scroll to position [10, 0]
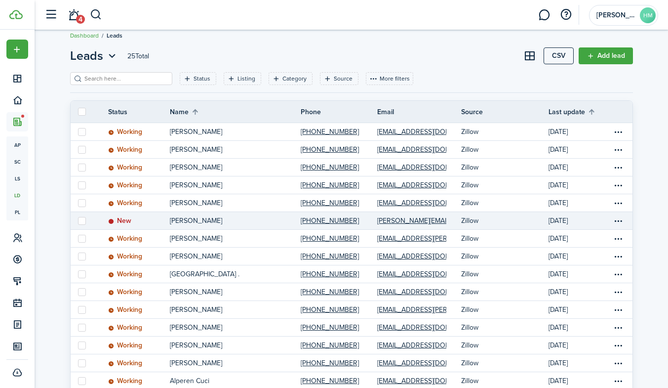
click at [190, 222] on p "[PERSON_NAME]" at bounding box center [196, 220] width 52 height 10
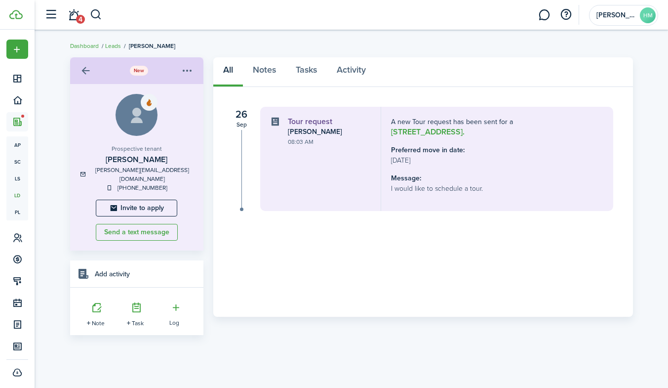
click at [183, 72] on menu-btn-icon "Open menu" at bounding box center [187, 70] width 17 height 17
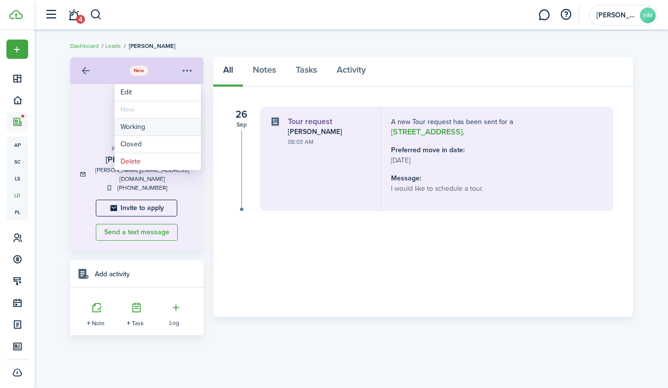
click at [152, 132] on button "Working" at bounding box center [158, 127] width 86 height 17
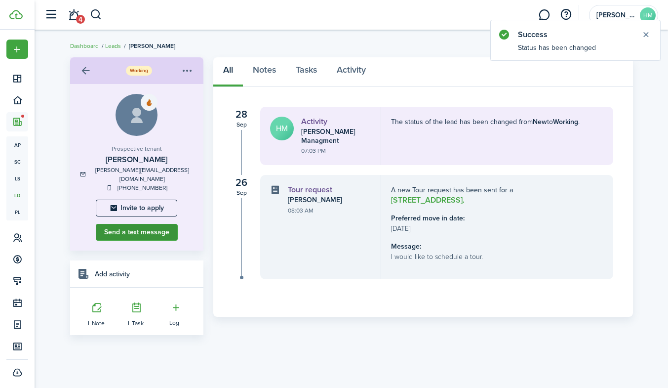
click at [121, 225] on button "Send a text message" at bounding box center [137, 232] width 82 height 17
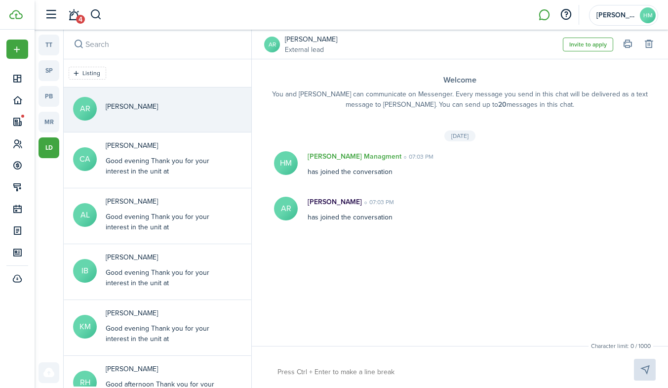
paste textarea "Good evening Thank you for your interest in the unit at [GEOGRAPHIC_DATA]. I so…"
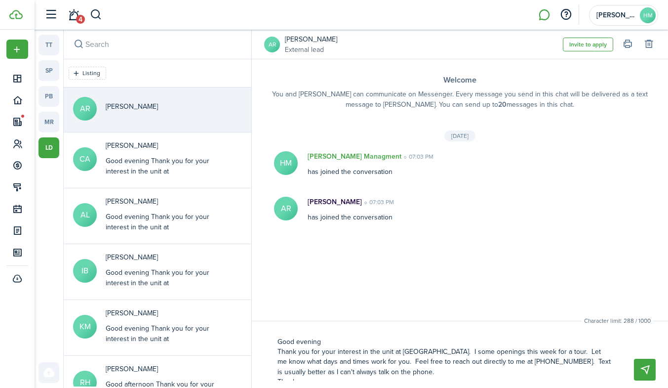
scroll to position [20, 0]
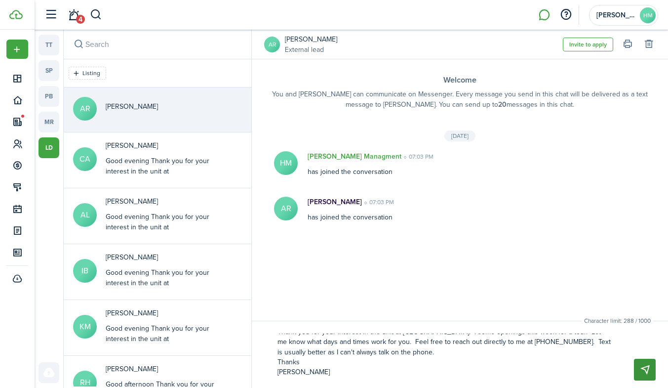
click at [642, 368] on button "Send" at bounding box center [645, 370] width 22 height 22
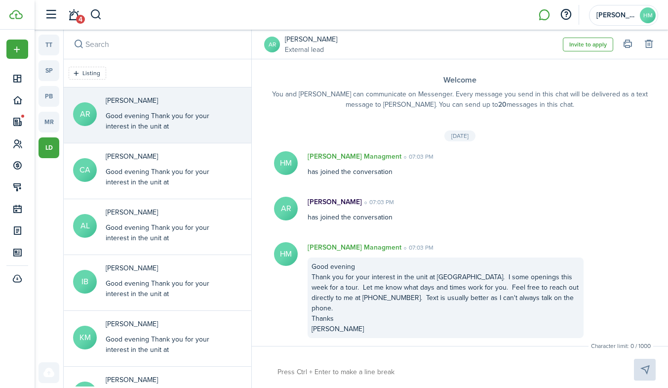
scroll to position [0, 0]
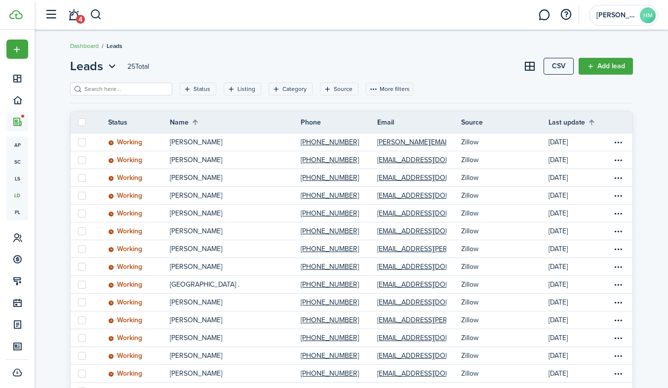
scroll to position [10, 0]
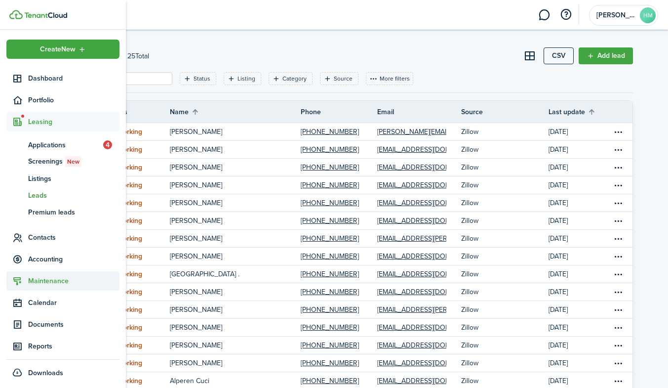
click at [38, 278] on span "Maintenance" at bounding box center [73, 281] width 91 height 10
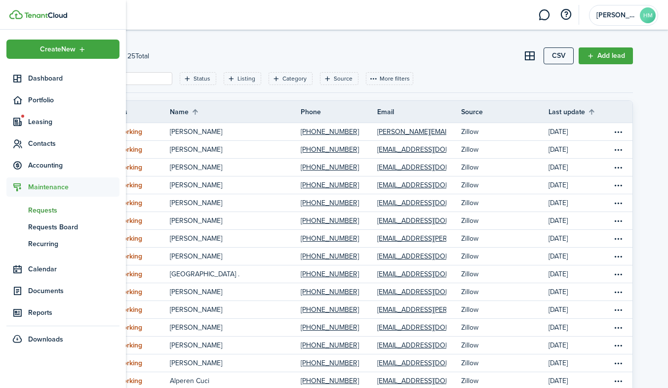
click at [43, 211] on span "Requests" at bounding box center [73, 210] width 91 height 10
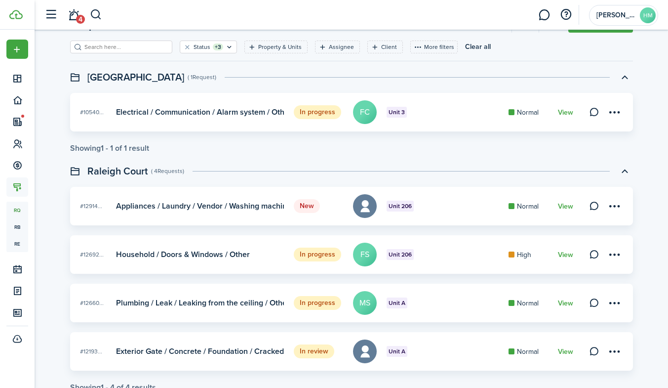
scroll to position [42, 0]
click at [569, 204] on link "View" at bounding box center [565, 206] width 15 height 8
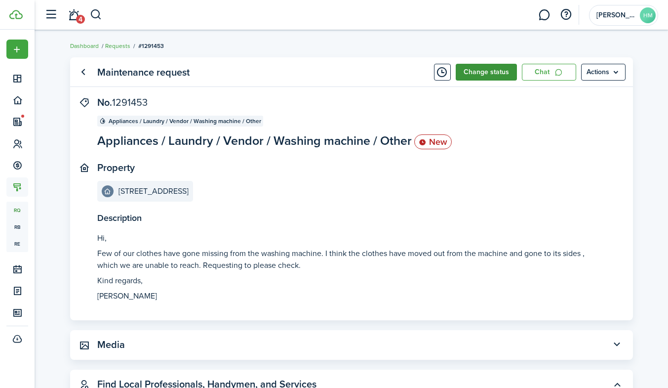
click at [500, 77] on button "Change status" at bounding box center [486, 72] width 61 height 17
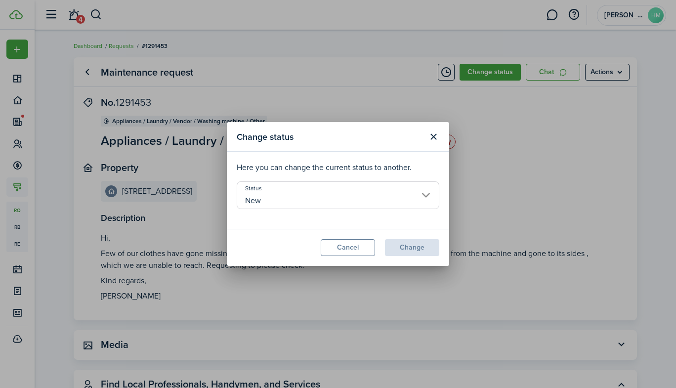
click at [345, 198] on input "New" at bounding box center [338, 195] width 203 height 28
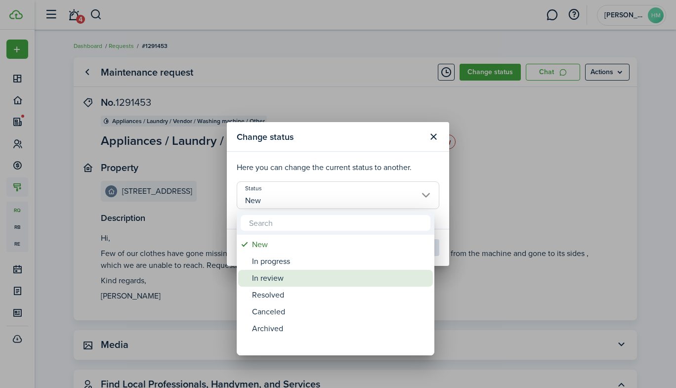
click at [265, 278] on div "In review" at bounding box center [339, 278] width 175 height 17
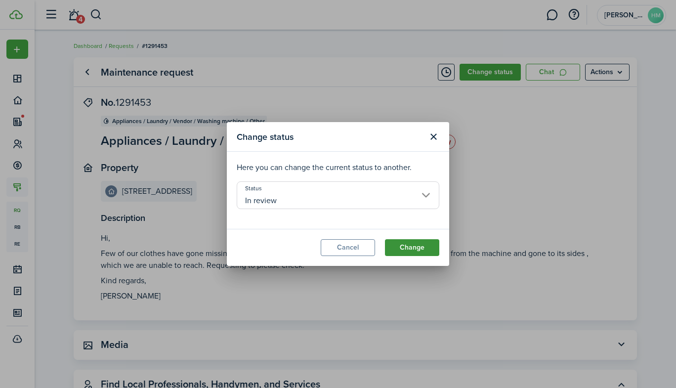
click at [431, 246] on button "Change" at bounding box center [412, 247] width 54 height 17
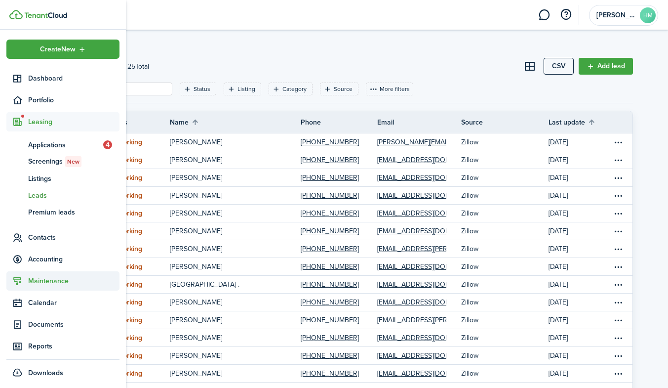
click at [45, 276] on span "Maintenance" at bounding box center [73, 281] width 91 height 10
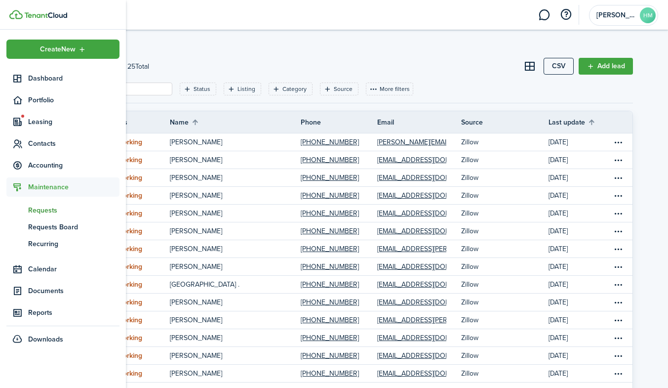
click at [47, 206] on span "Requests" at bounding box center [73, 210] width 91 height 10
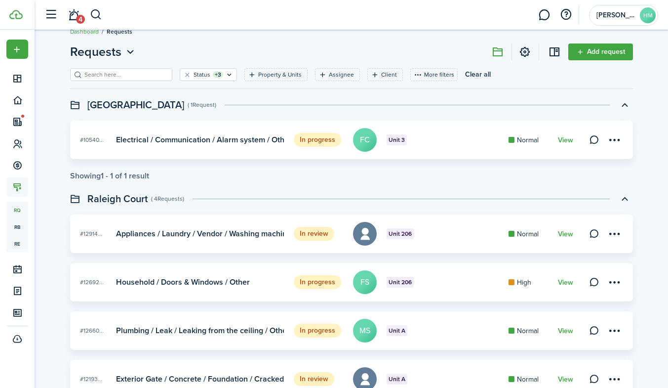
scroll to position [73, 0]
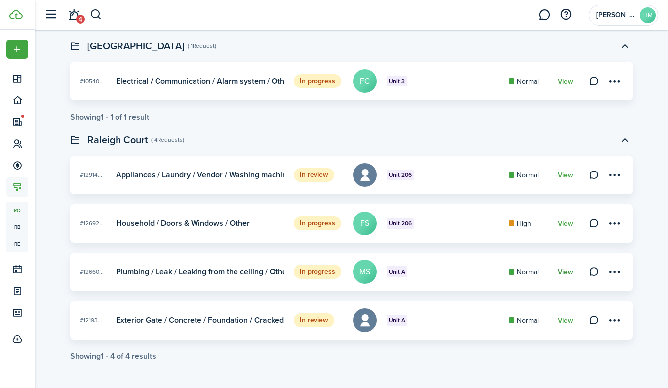
click at [568, 275] on link "View" at bounding box center [565, 272] width 15 height 8
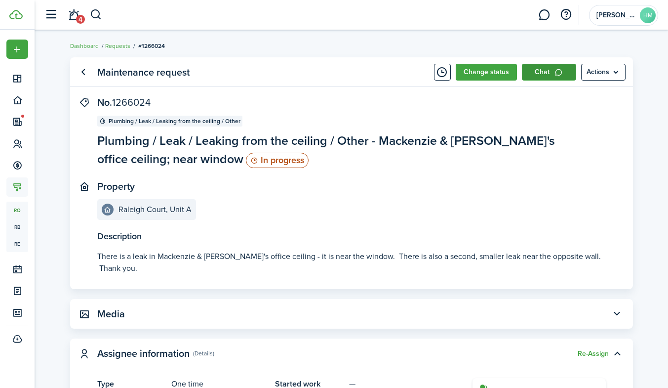
click at [547, 76] on link "Chat" at bounding box center [549, 72] width 54 height 17
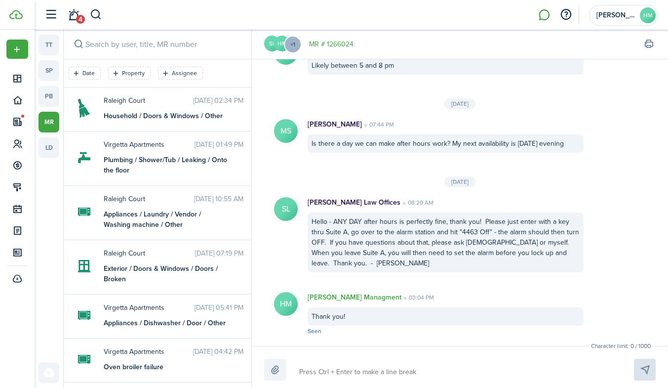
scroll to position [10, 0]
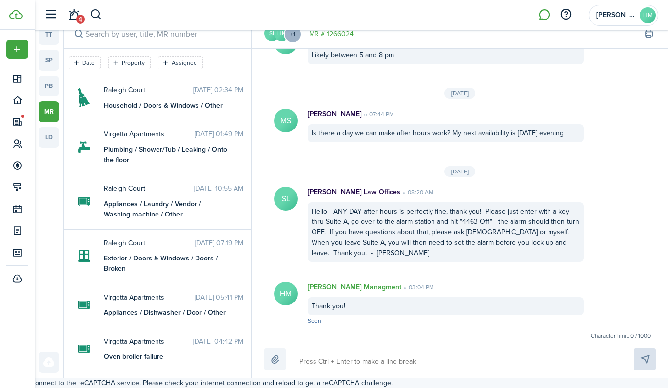
click at [344, 363] on textarea at bounding box center [455, 361] width 319 height 17
click at [347, 330] on div "SL HM +1 MR # 1266024 VR View Ridge Law [DATE] 09:24 AM Plumbing / Leak / Leaki…" at bounding box center [460, 198] width 416 height 358
click at [647, 357] on button "Send" at bounding box center [645, 359] width 22 height 22
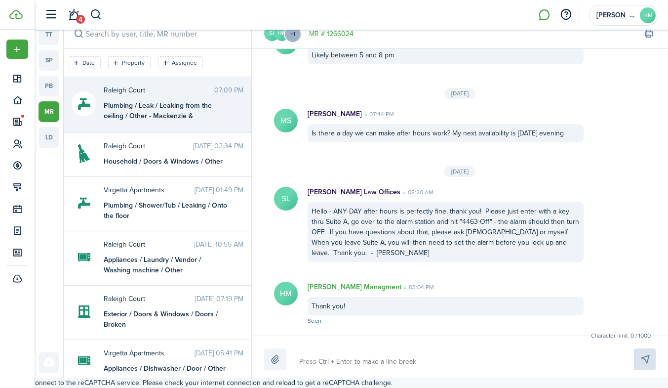
scroll to position [960, 0]
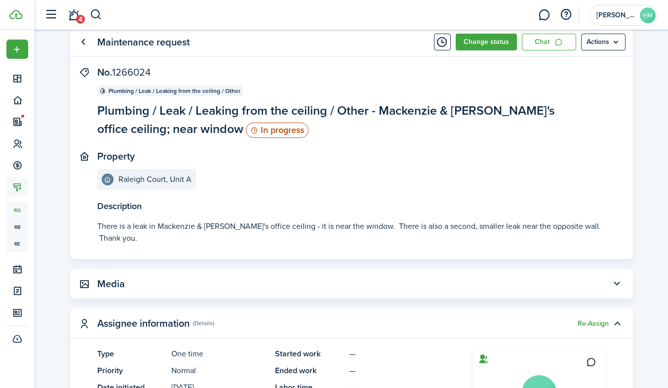
scroll to position [20, 0]
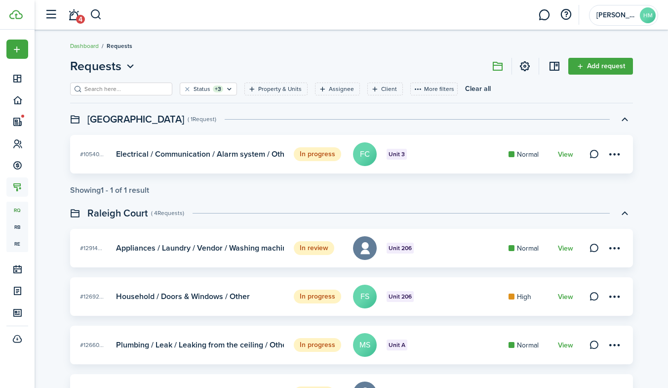
scroll to position [73, 0]
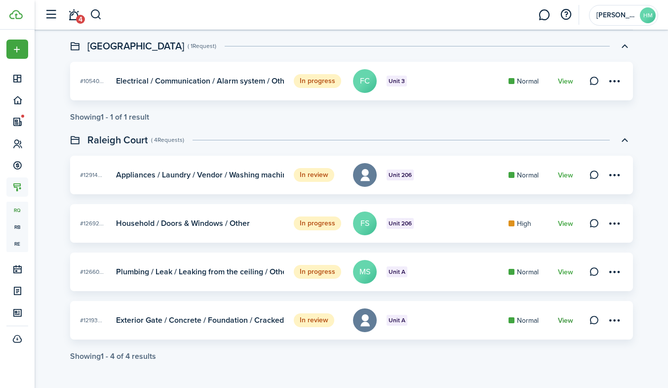
click at [572, 320] on link "View" at bounding box center [565, 321] width 15 height 8
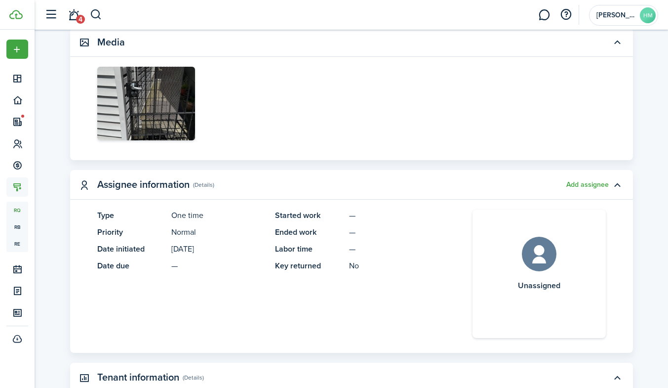
scroll to position [286, 0]
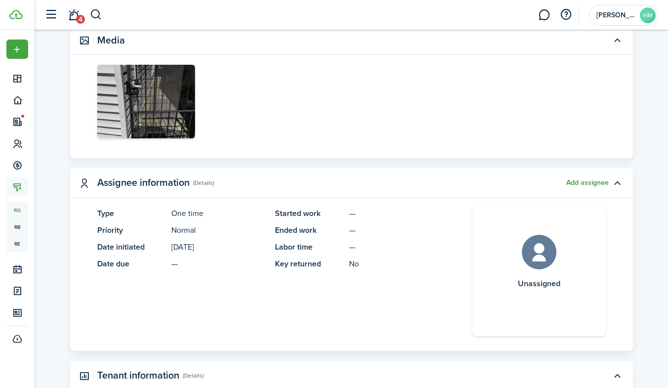
click at [582, 183] on button "Add assignee" at bounding box center [588, 183] width 42 height 8
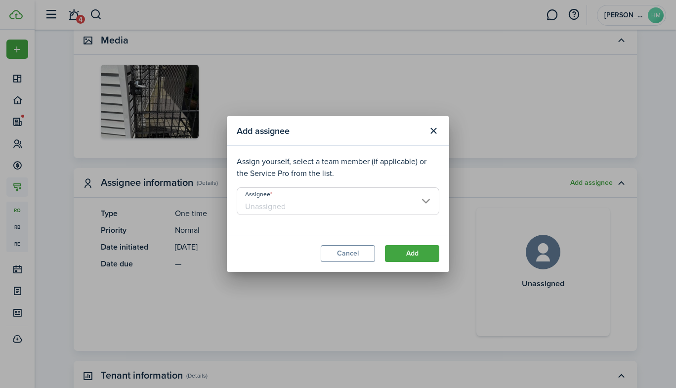
click at [387, 199] on input "Assignee" at bounding box center [338, 201] width 203 height 28
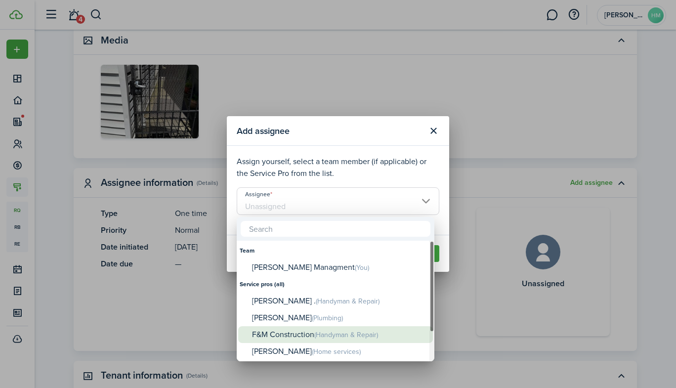
click at [268, 335] on div "F&M Construction (Handyman & Repair)" at bounding box center [339, 334] width 175 height 17
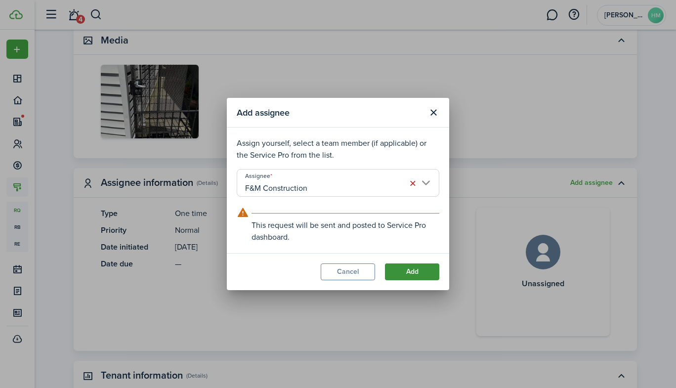
click at [405, 274] on button "Add" at bounding box center [412, 271] width 54 height 17
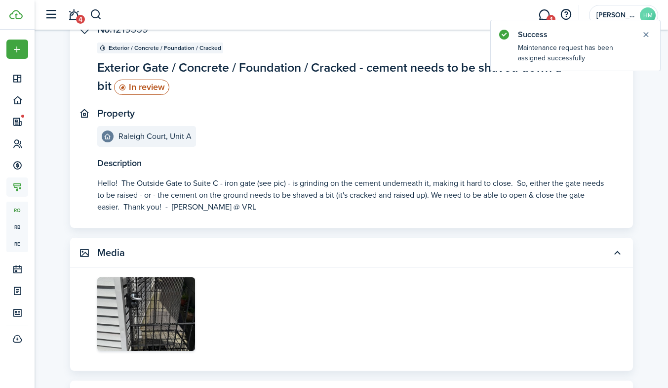
scroll to position [0, 0]
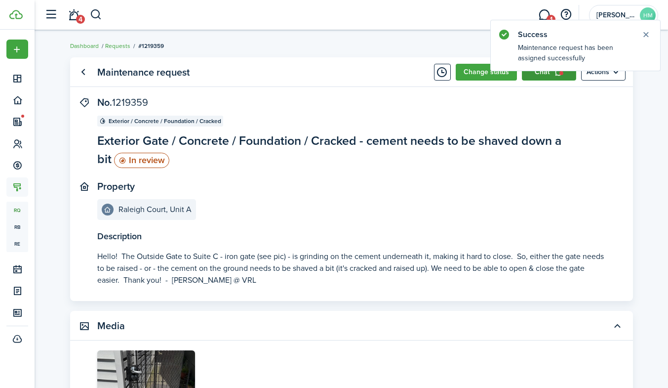
click at [545, 75] on link "Chat" at bounding box center [549, 72] width 54 height 17
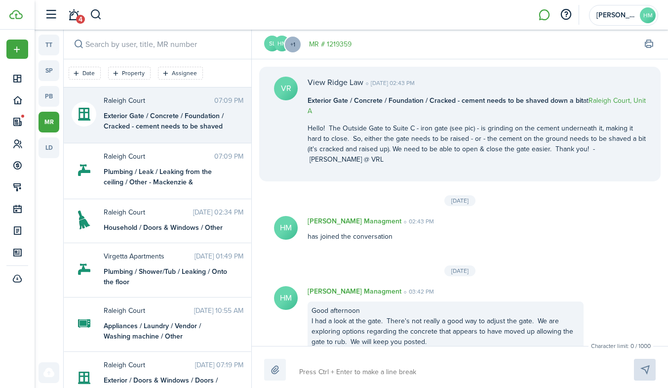
scroll to position [247, 0]
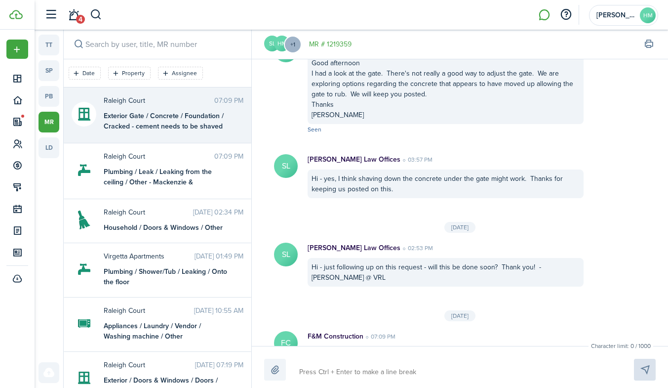
click at [375, 373] on textarea at bounding box center [455, 372] width 319 height 17
click at [365, 337] on div "SL HM +1 MR # 1219359 VR View Ridge Law [DATE] 02:43 PM Exterior Gate / Concret…" at bounding box center [460, 209] width 416 height 358
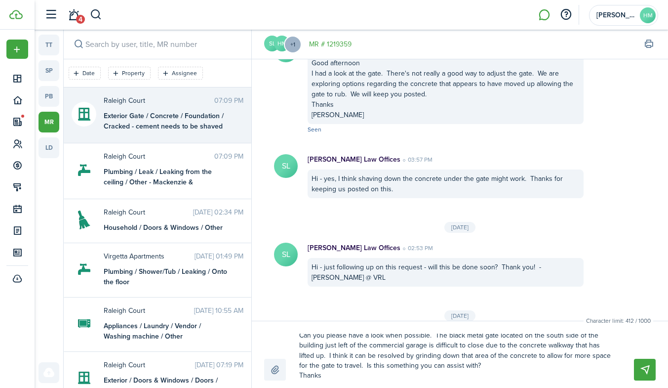
scroll to position [27, 0]
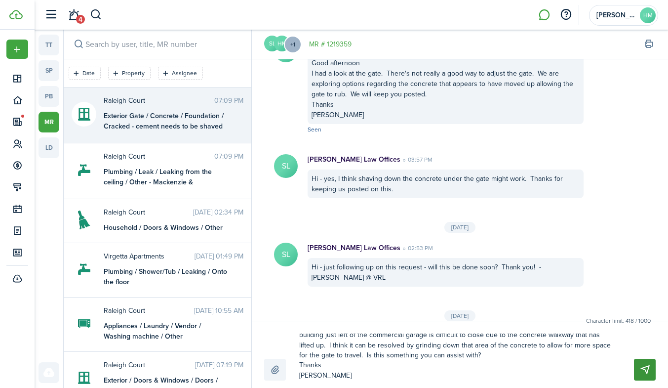
click at [648, 362] on button "Send" at bounding box center [645, 370] width 22 height 22
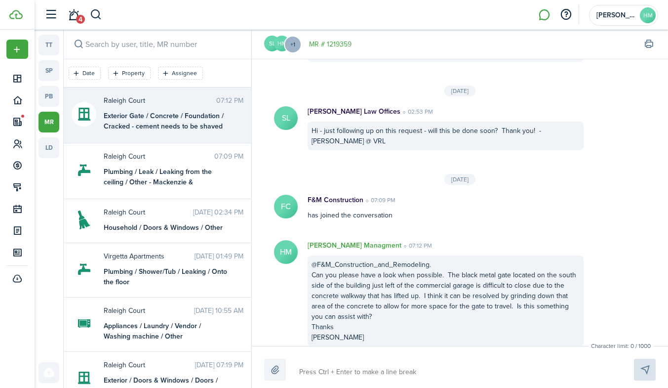
scroll to position [0, 0]
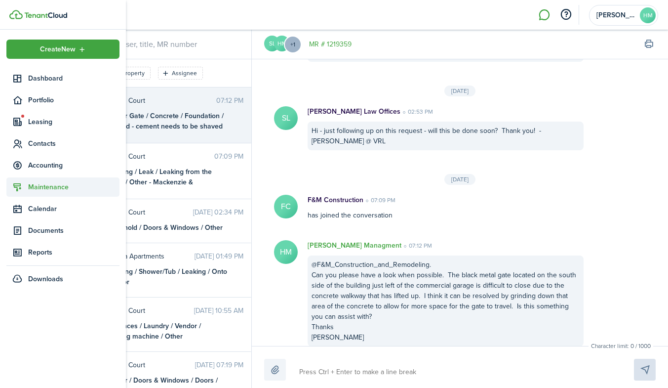
click at [41, 185] on span "Maintenance" at bounding box center [73, 187] width 91 height 10
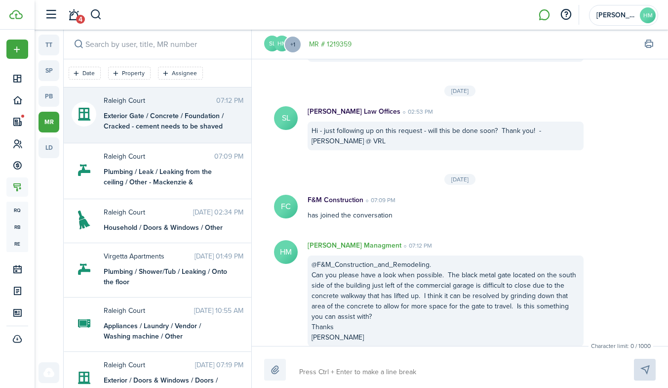
click at [540, 11] on li at bounding box center [544, 14] width 23 height 25
click at [543, 18] on li at bounding box center [544, 14] width 23 height 25
